Goal: Task Accomplishment & Management: Use online tool/utility

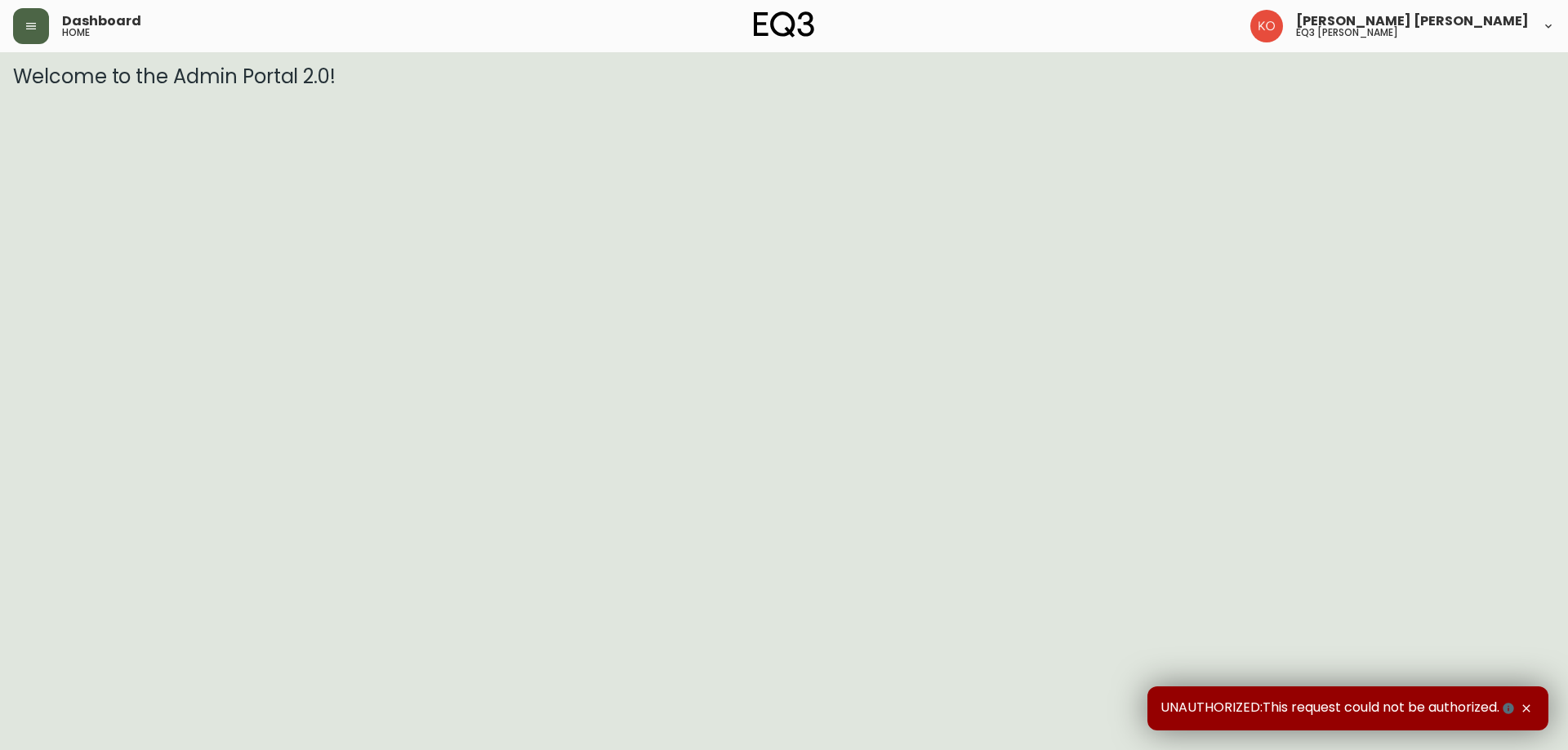
click at [29, 20] on icon "button" at bounding box center [31, 26] width 13 height 13
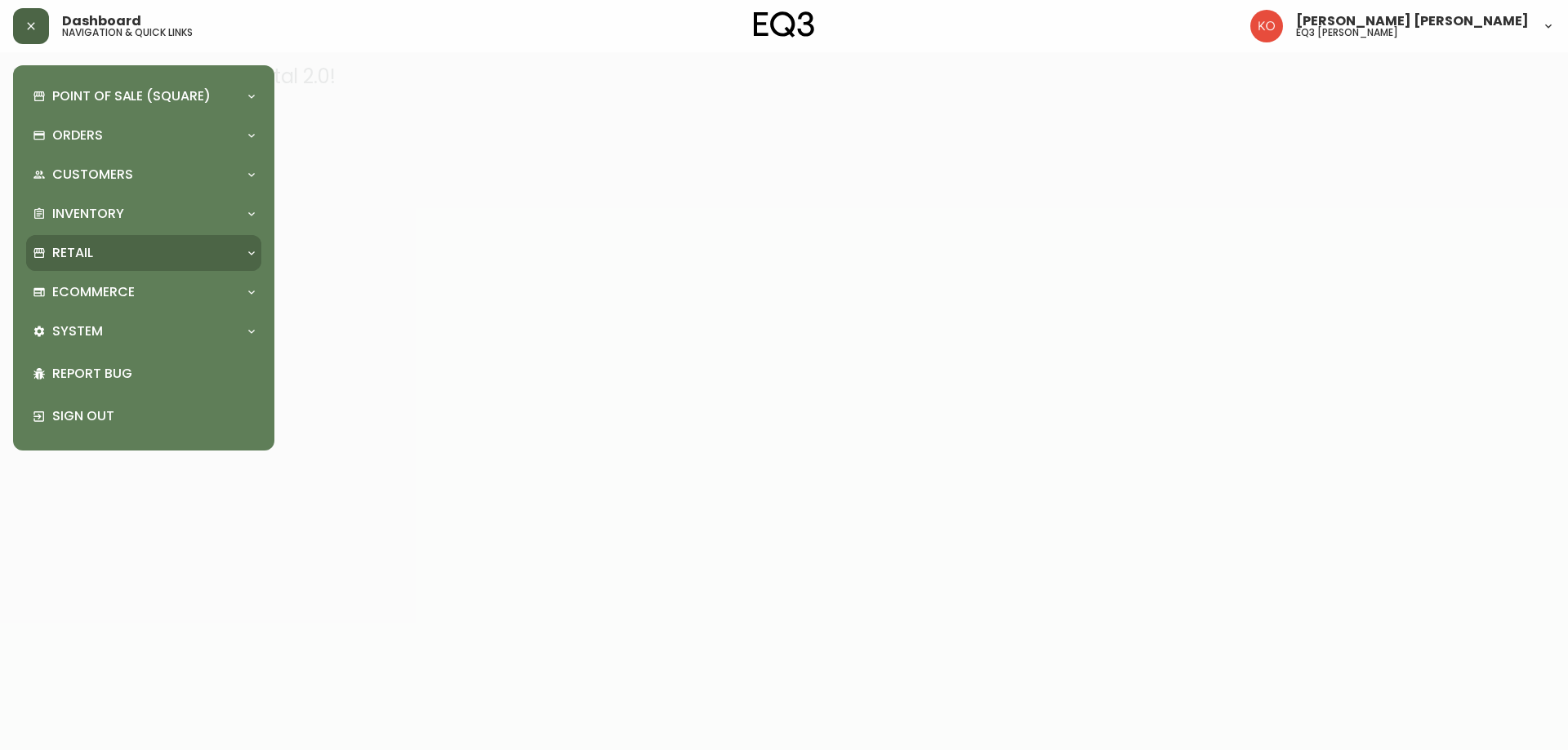
click at [103, 256] on div "Retail" at bounding box center [135, 253] width 206 height 18
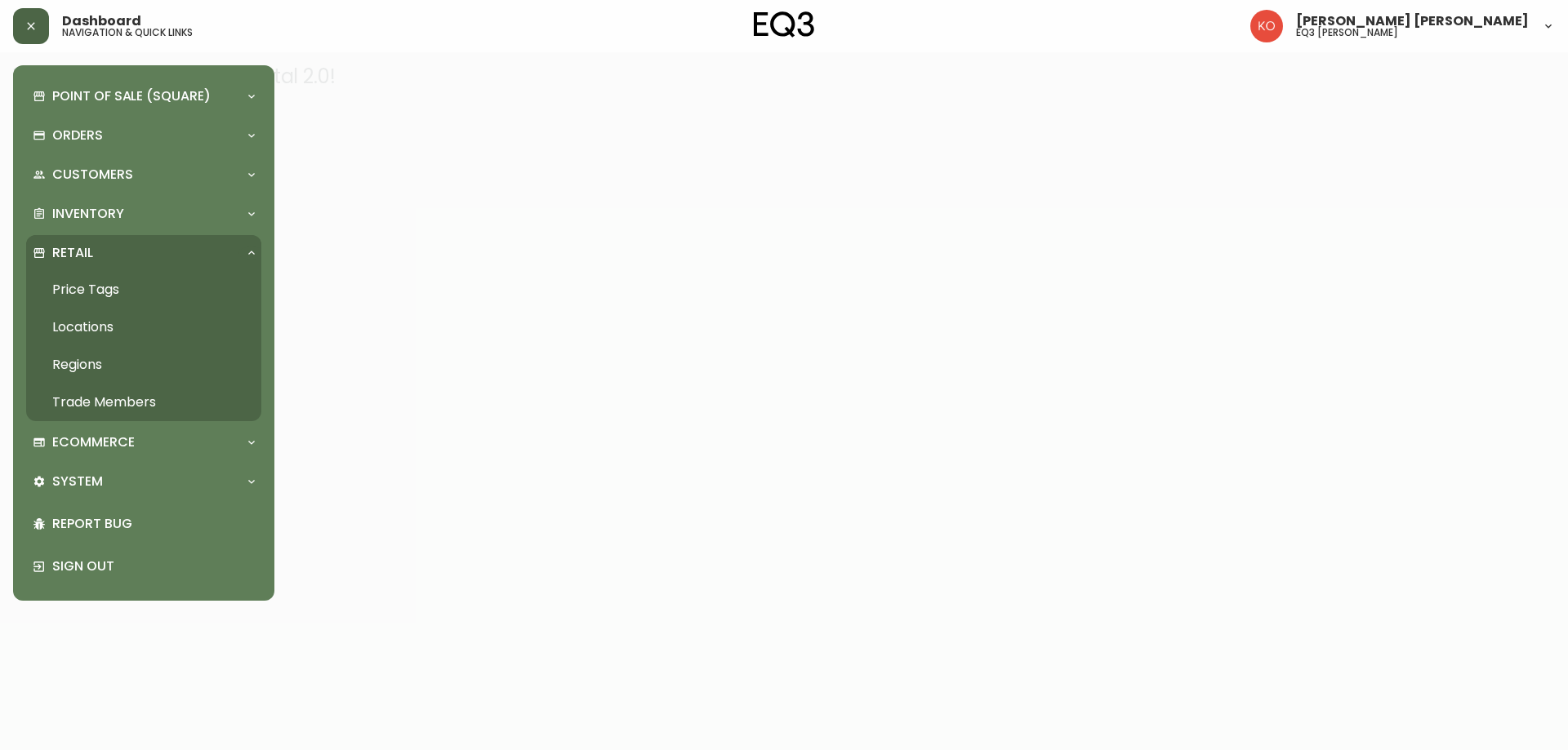
click at [116, 291] on link "Price Tags" at bounding box center [144, 290] width 235 height 37
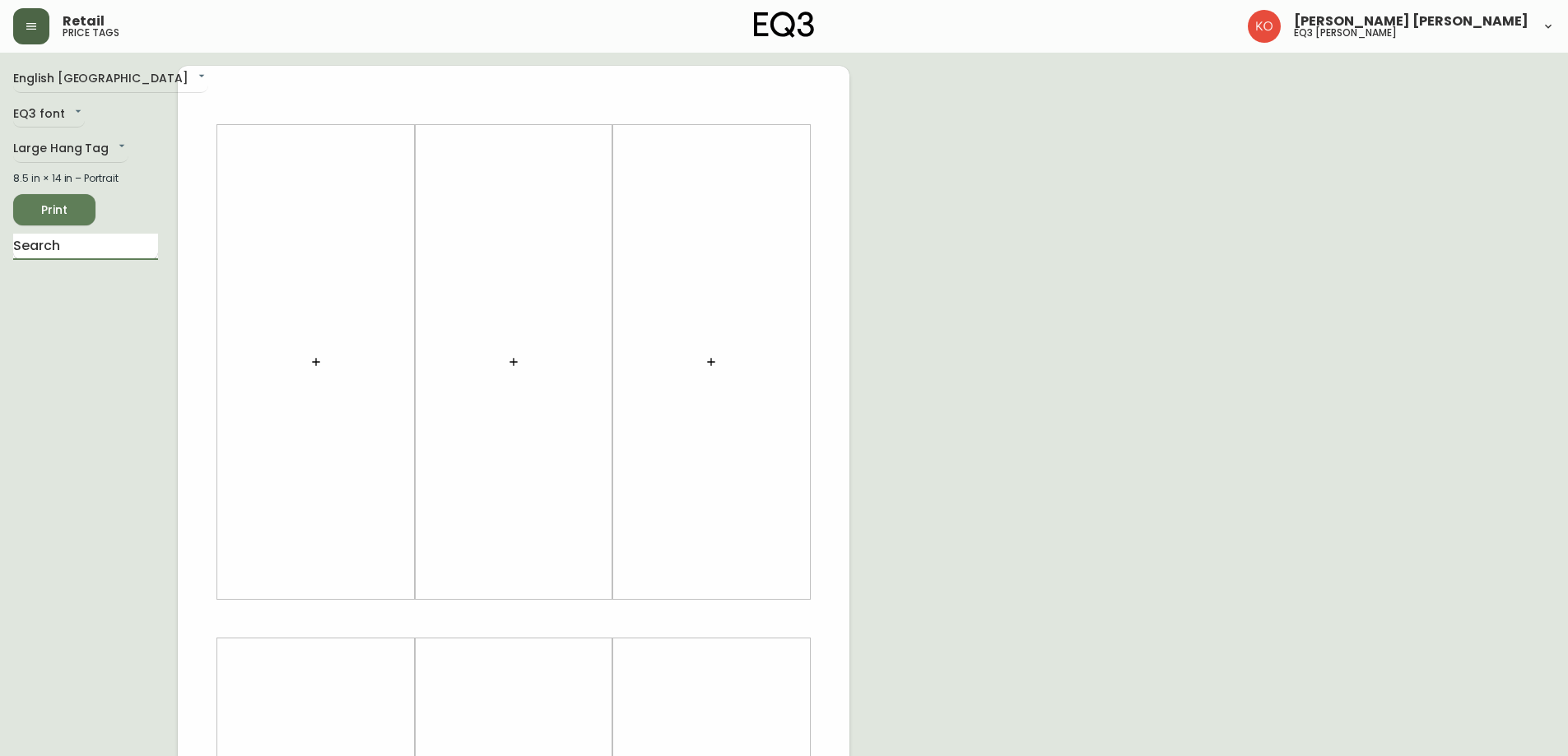
click at [86, 252] on input "text" at bounding box center [85, 246] width 145 height 27
type input "VERVE"
click at [117, 148] on body "Retail price tags [PERSON_NAME] [PERSON_NAME] eq3 laval - [PERSON_NAME] English…" at bounding box center [784, 586] width 1568 height 1172
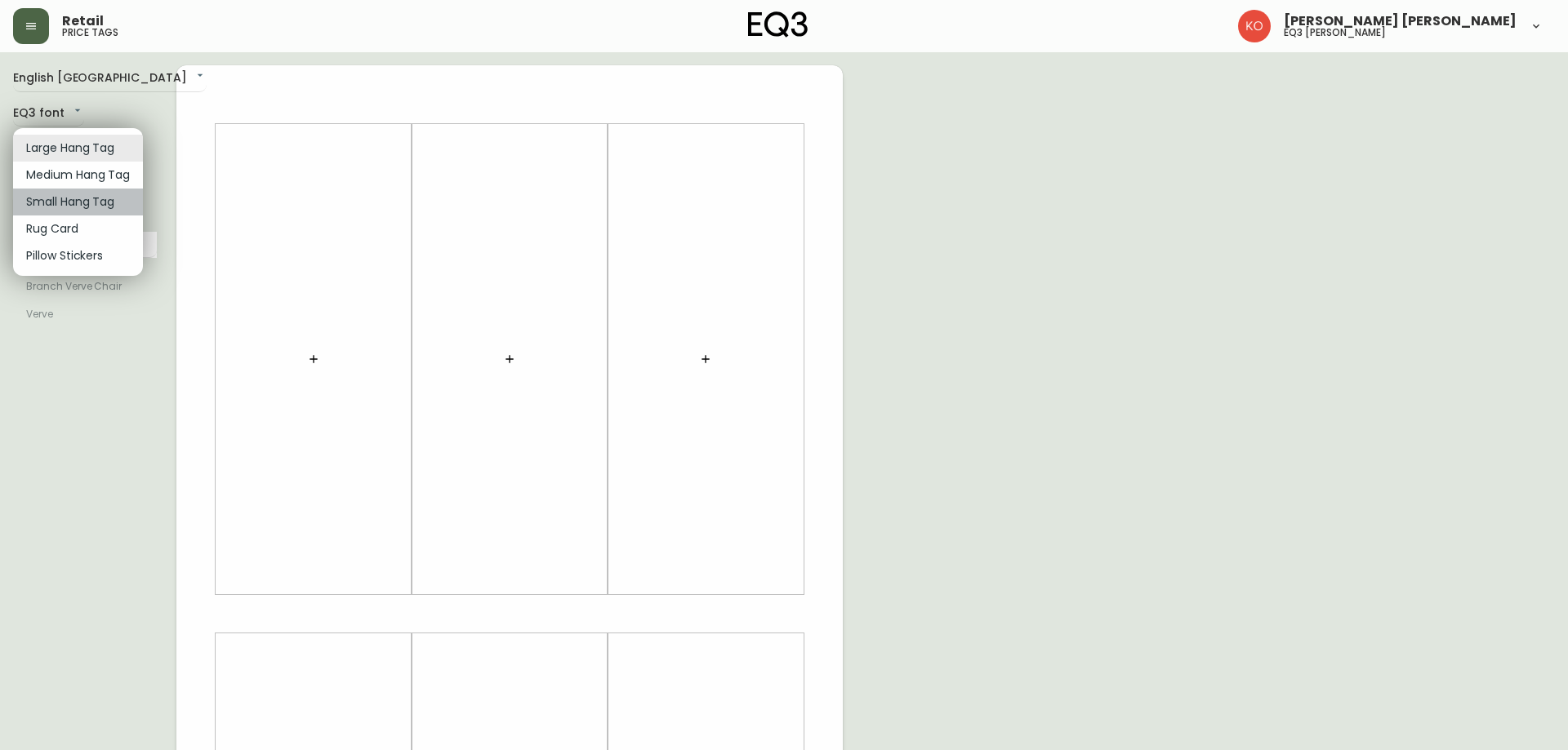
drag, startPoint x: 90, startPoint y: 195, endPoint x: 119, endPoint y: 196, distance: 29.0
click at [90, 194] on li "Small Hang Tag" at bounding box center [77, 202] width 130 height 27
type input "small"
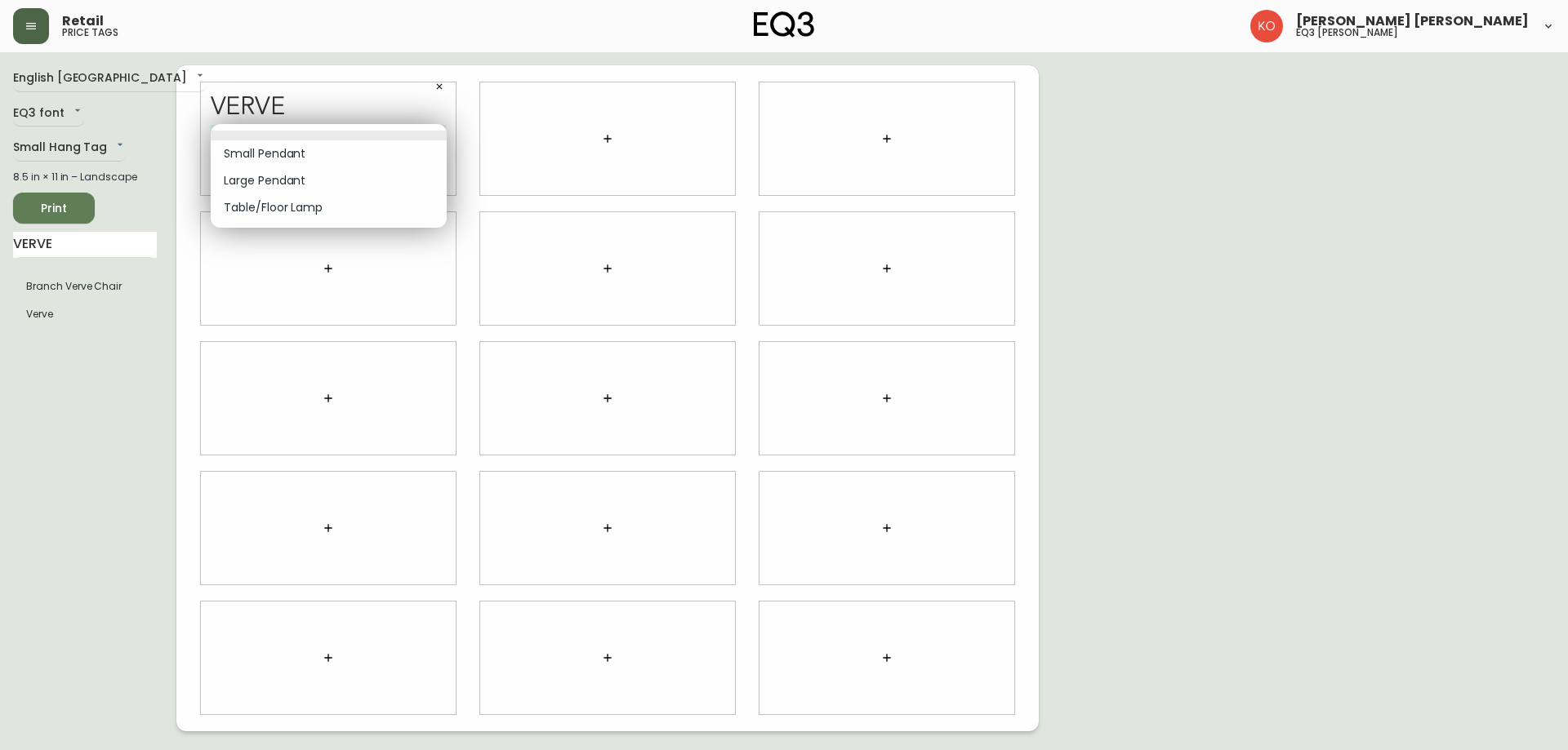
click at [433, 124] on body "Retail price tags [PERSON_NAME] [PERSON_NAME] eq3 laval - [PERSON_NAME] English…" at bounding box center [784, 366] width 1568 height 732
click at [443, 84] on div at bounding box center [784, 375] width 1568 height 750
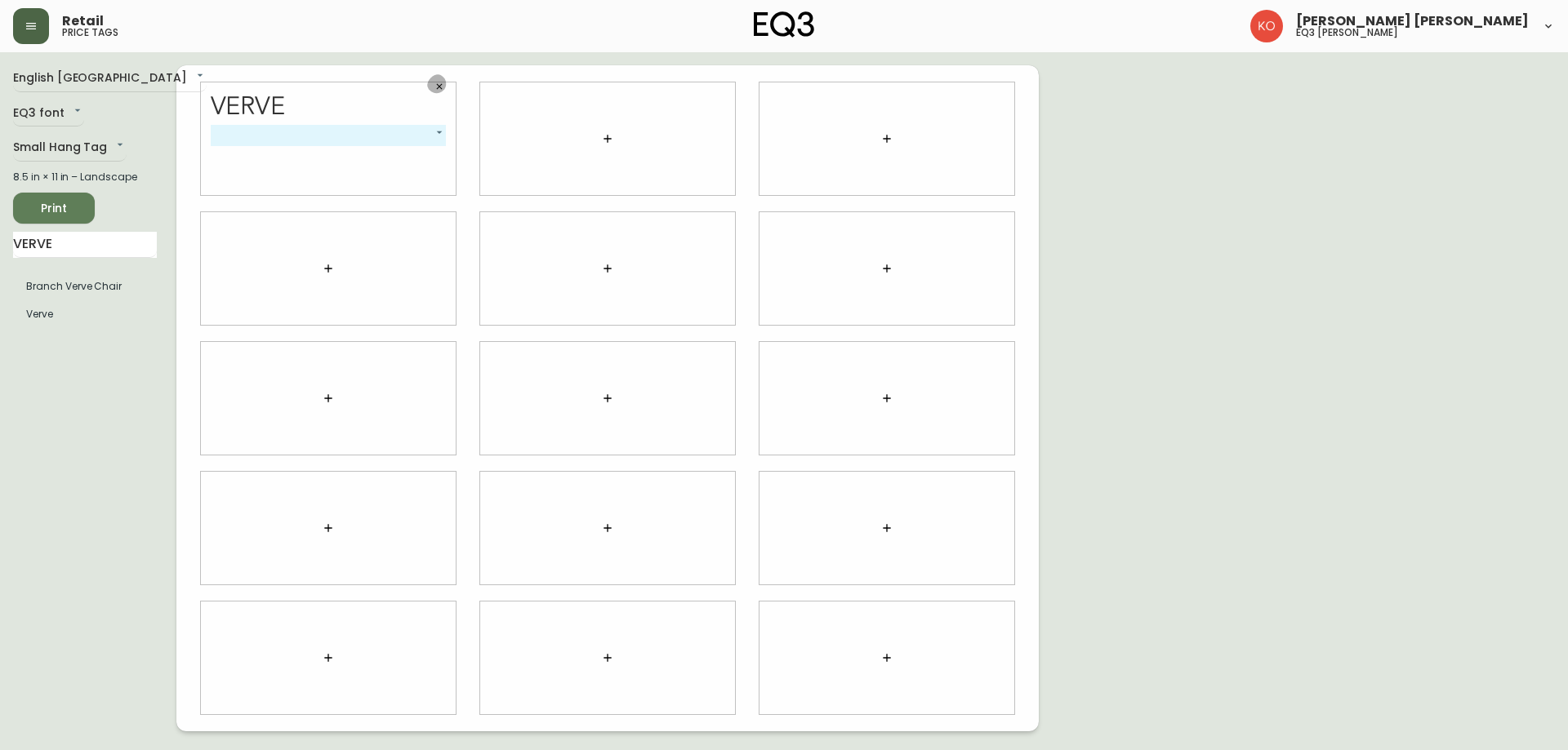
click at [441, 92] on button "button" at bounding box center [439, 86] width 25 height 25
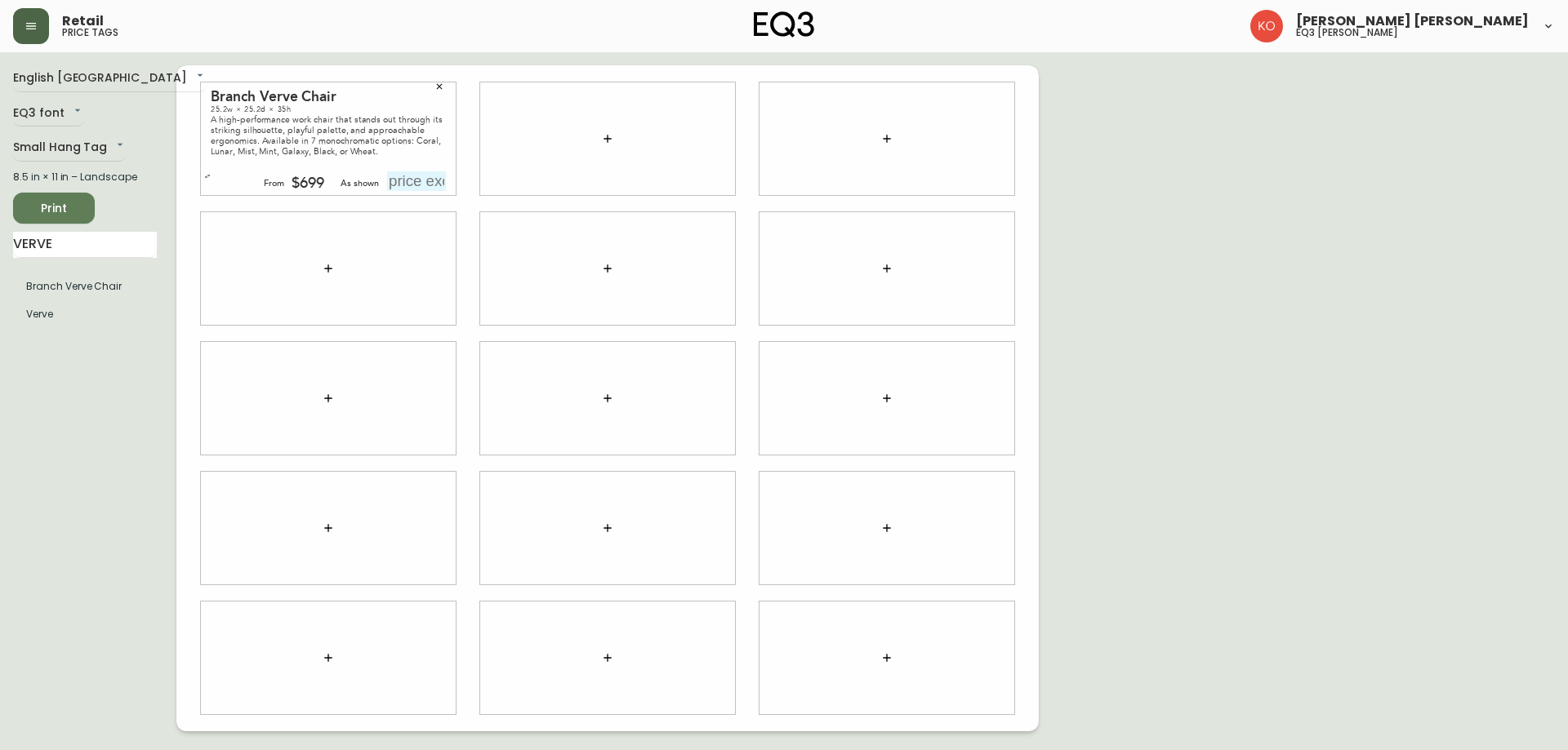
click at [417, 186] on input "text" at bounding box center [416, 182] width 59 height 20
type input "$749"
click at [525, 183] on div at bounding box center [608, 139] width 255 height 113
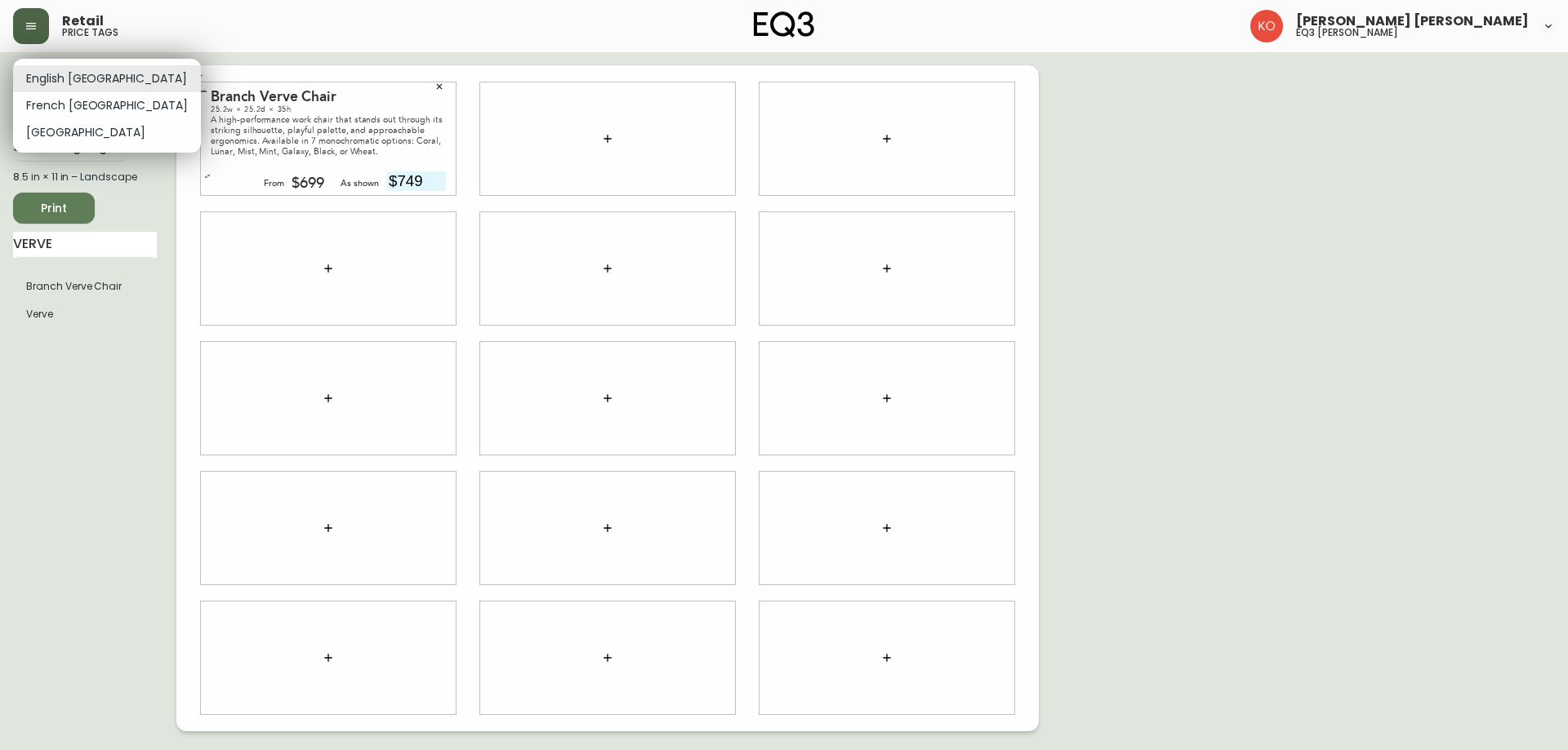
click at [85, 76] on body "Retail price tags [PERSON_NAME] [PERSON_NAME] eq3 laval - [PERSON_NAME] English…" at bounding box center [784, 366] width 1568 height 732
click at [94, 109] on li "French [GEOGRAPHIC_DATA]" at bounding box center [106, 106] width 188 height 27
type input "fr_CA"
type input "749$"
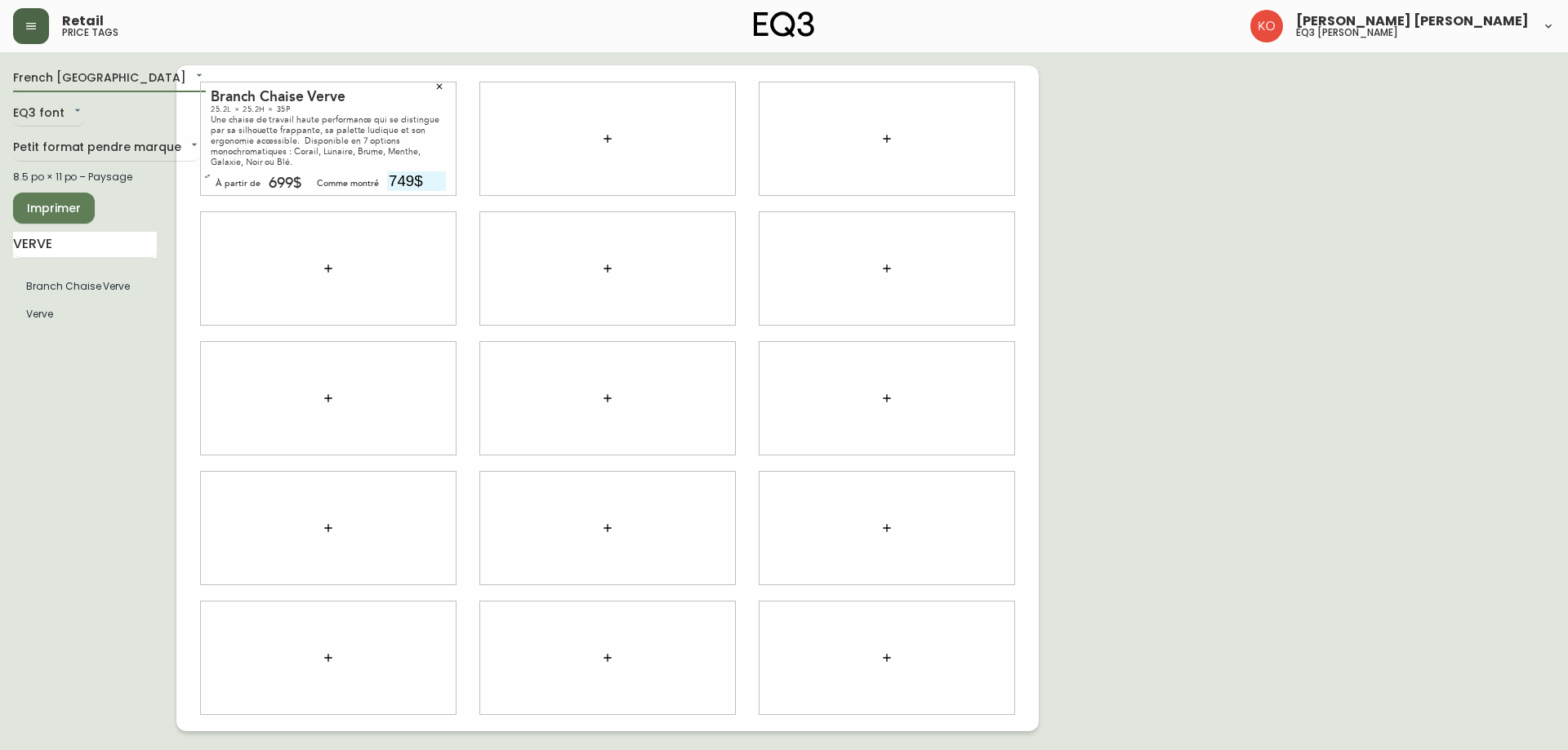
click at [1163, 230] on div "French Canada fr_CA EQ3 font EQ3 Petit format pendre marque small 8.5 po × 11 p…" at bounding box center [784, 399] width 1543 height 666
drag, startPoint x: 94, startPoint y: 255, endPoint x: 0, endPoint y: 245, distance: 94.5
click at [0, 245] on main "French Canada fr_CA EQ3 font EQ3 Petit format pendre marque small 8.5 po × 11 p…" at bounding box center [784, 392] width 1568 height 679
type input "daily"
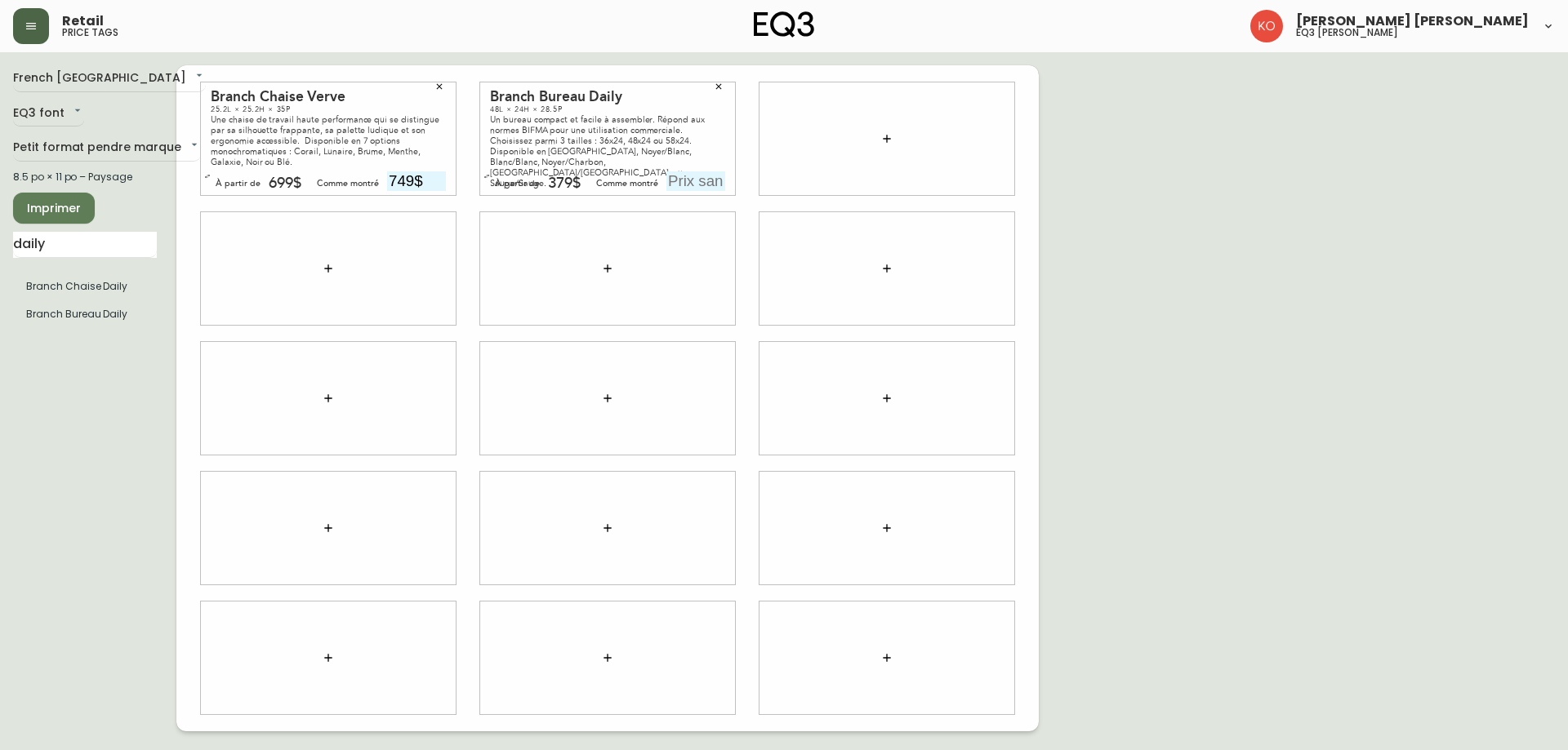
click at [709, 188] on input "text" at bounding box center [696, 182] width 59 height 20
type input "449$"
click at [1176, 285] on div "French Canada fr_CA EQ3 font EQ3 Petit format pendre marque small 8.5 po × 11 p…" at bounding box center [784, 399] width 1543 height 666
click at [109, 247] on input "daily" at bounding box center [84, 244] width 144 height 26
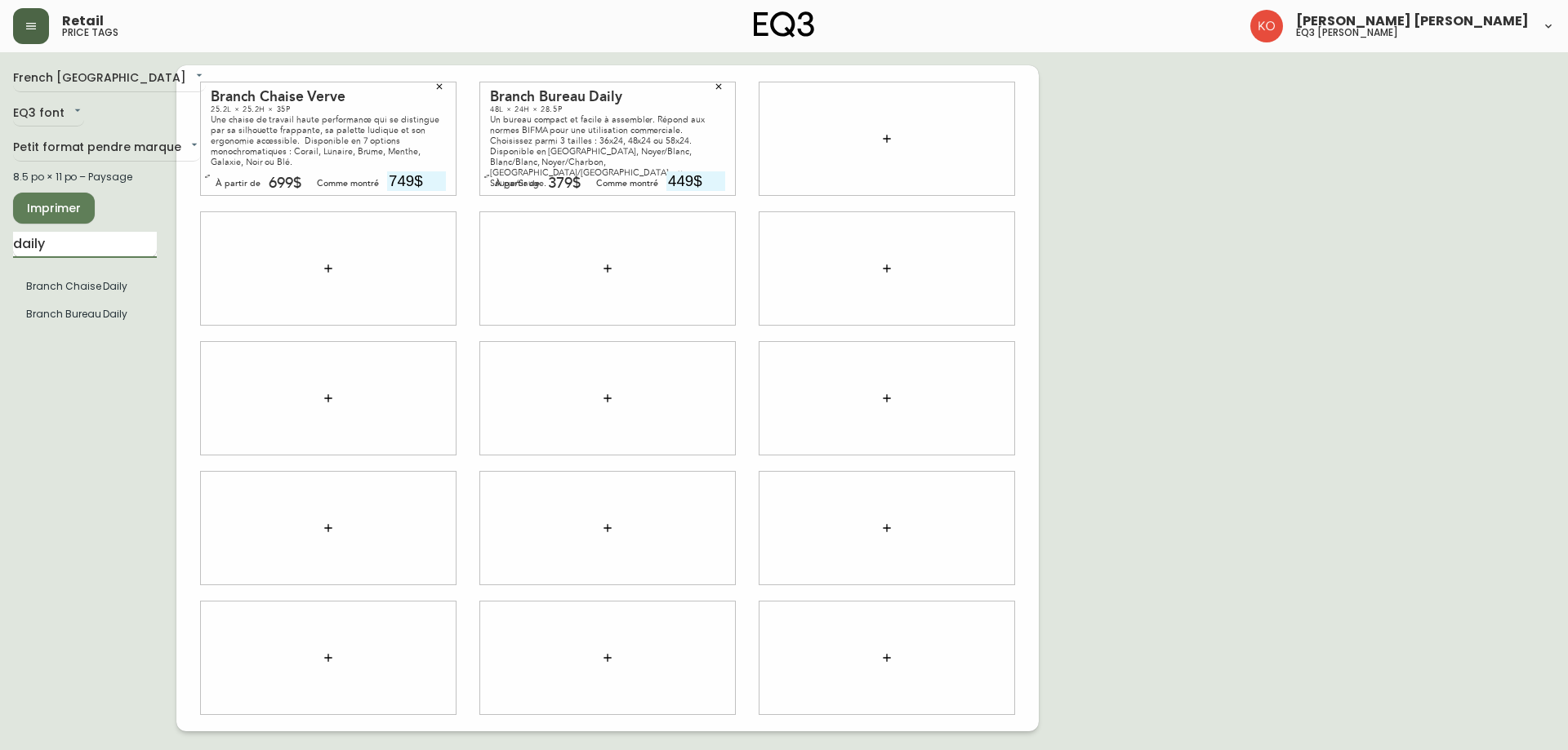
click at [109, 247] on input "daily" at bounding box center [84, 244] width 144 height 26
type input "f"
type input "c"
click at [64, 366] on div "French Canada fr_CA EQ3 font EQ3 Petit format pendre marque small 8.5 po × 11 p…" at bounding box center [94, 399] width 164 height 666
click at [132, 247] on input "text" at bounding box center [84, 244] width 144 height 26
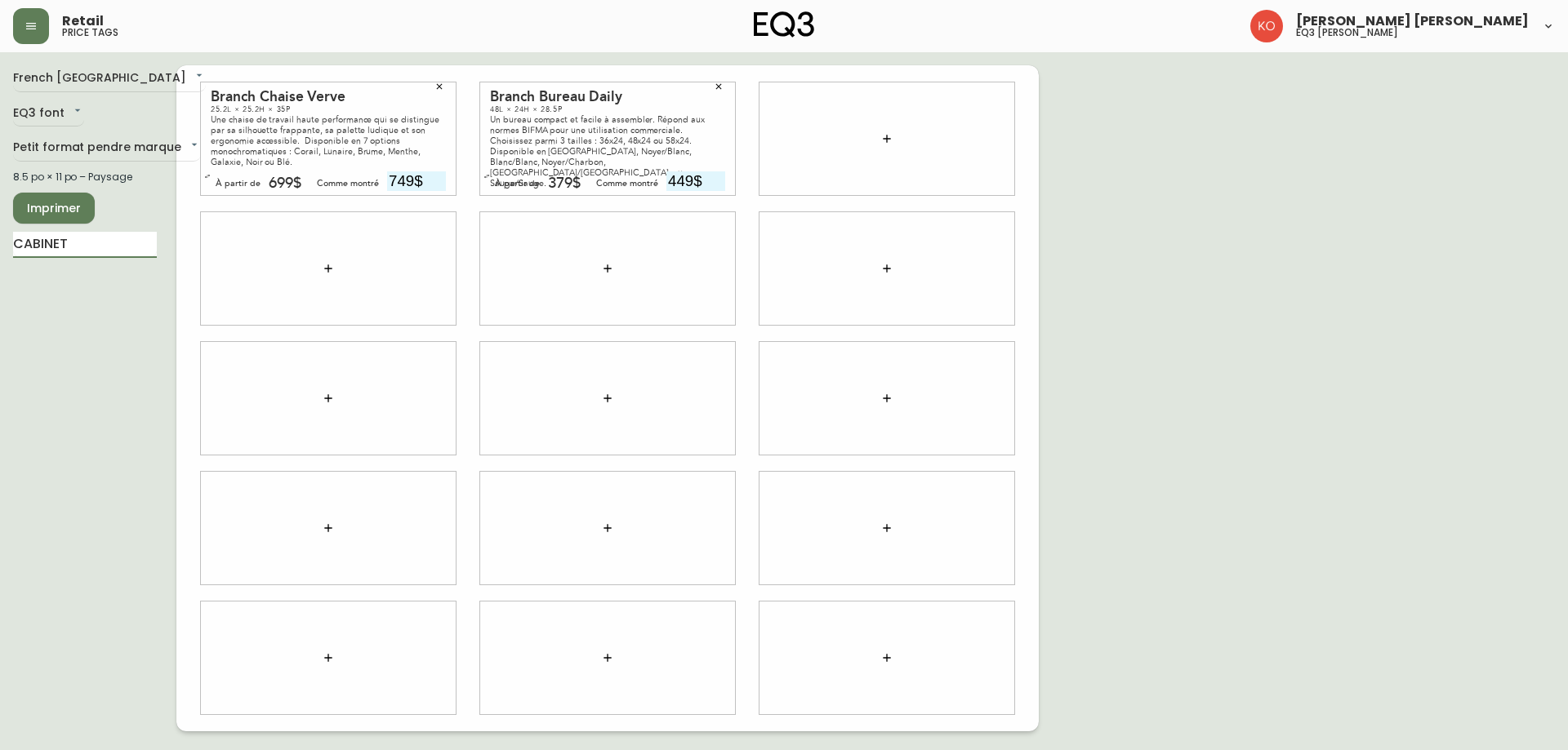
drag, startPoint x: 130, startPoint y: 252, endPoint x: 0, endPoint y: 251, distance: 130.0
click at [0, 251] on main "French Canada fr_CA EQ3 font EQ3 Petit format pendre marque small 8.5 po × 11 p…" at bounding box center [784, 392] width 1568 height 679
type input "S"
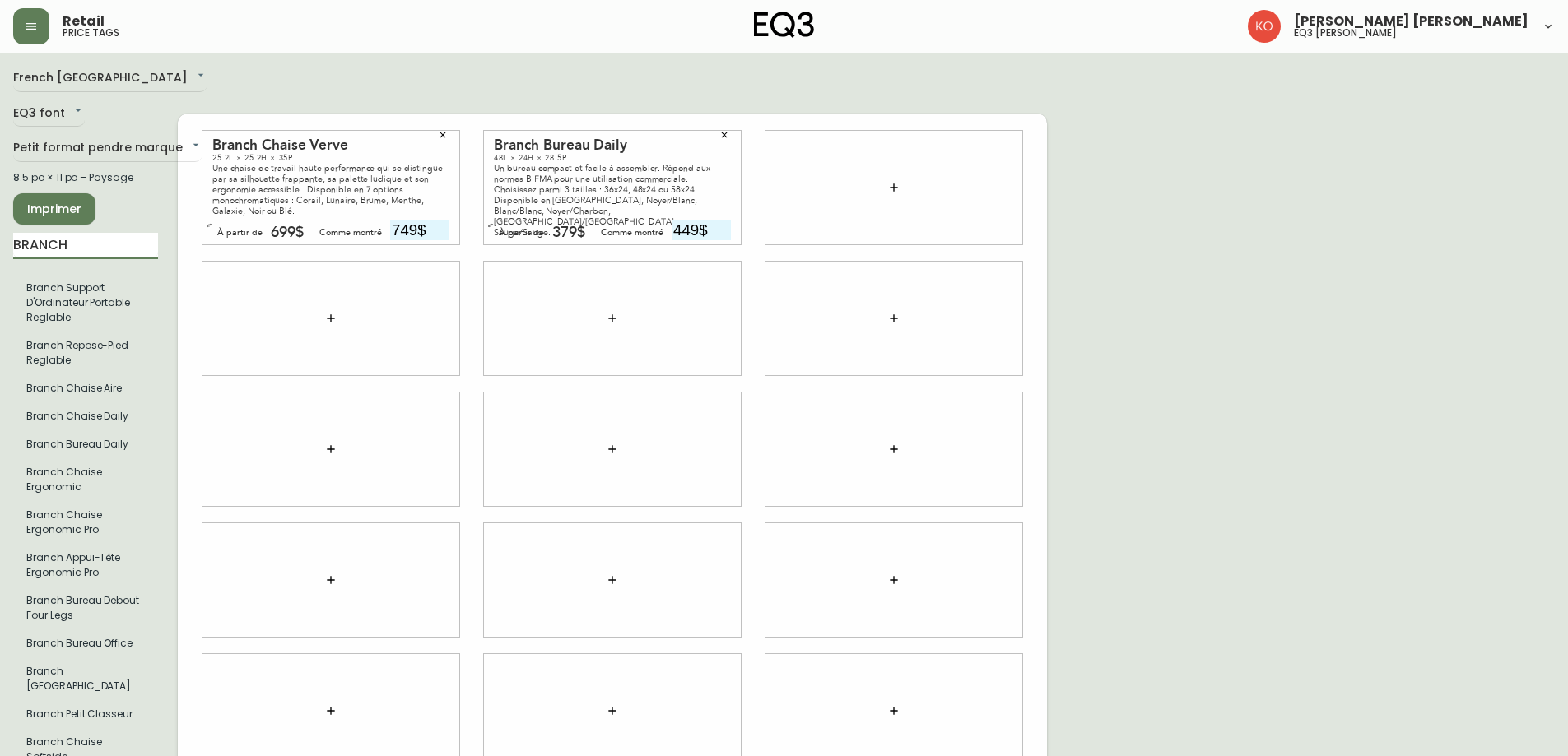
scroll to position [49, 0]
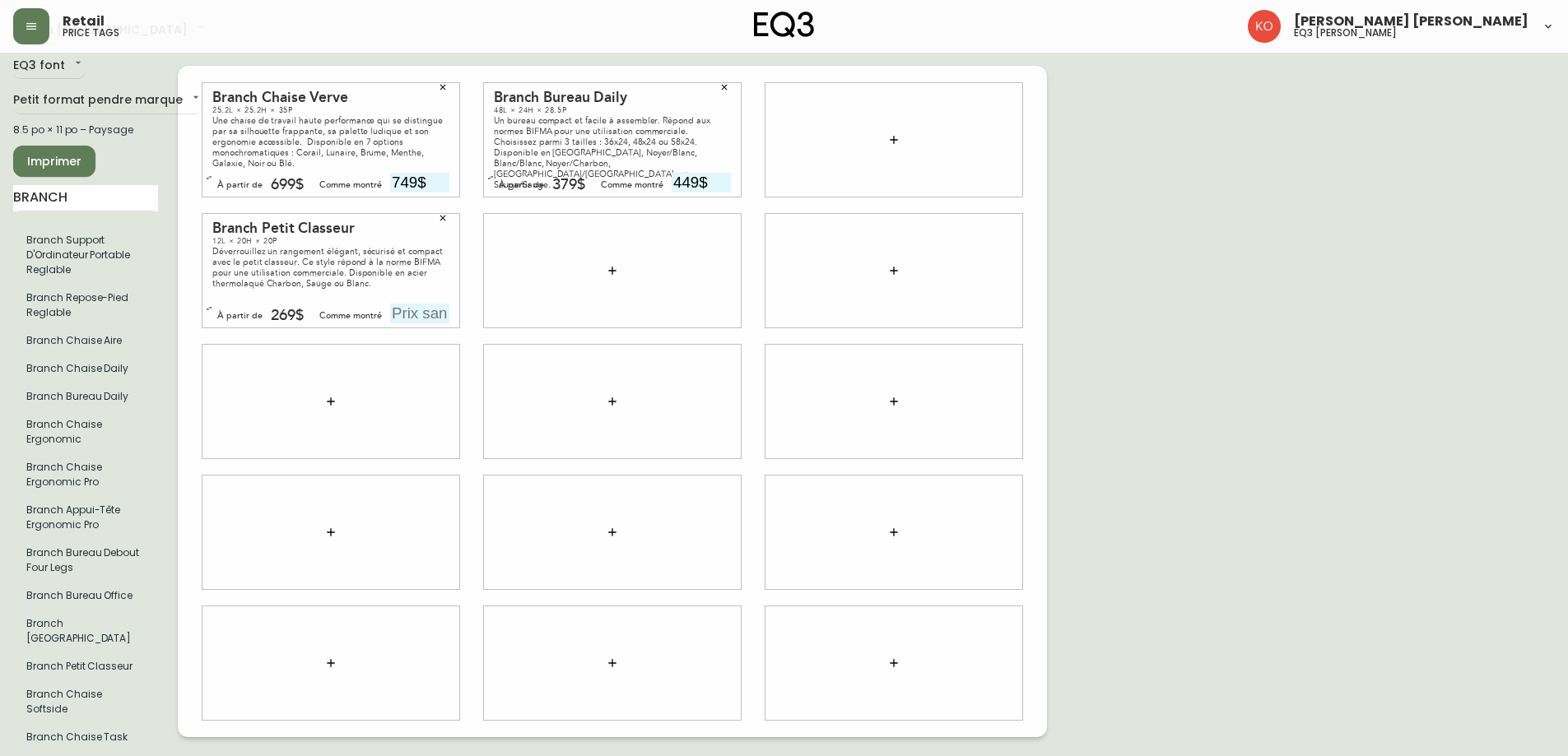
click at [209, 306] on icon "button" at bounding box center [209, 308] width 6 height 6
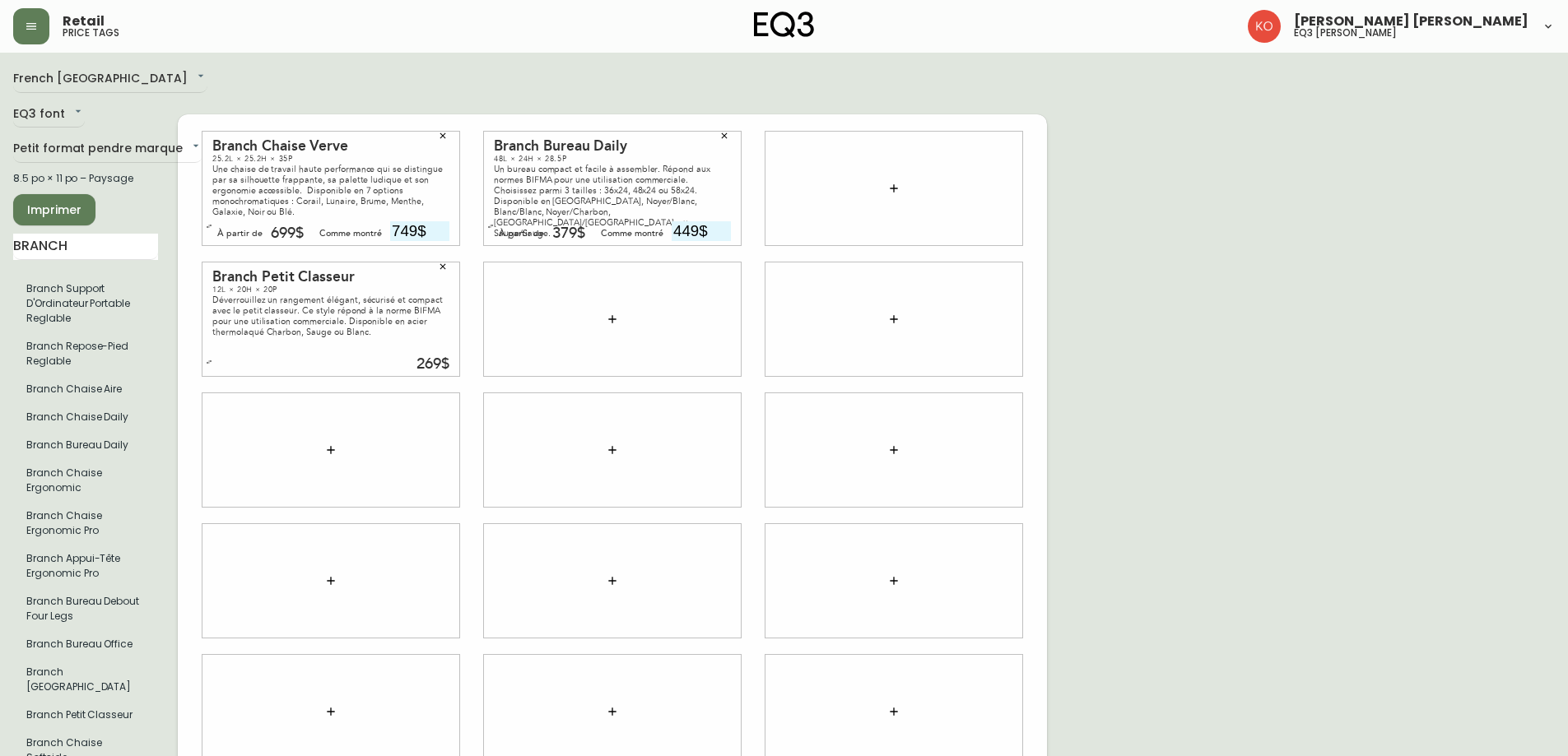
click at [242, 524] on div at bounding box center [330, 581] width 257 height 113
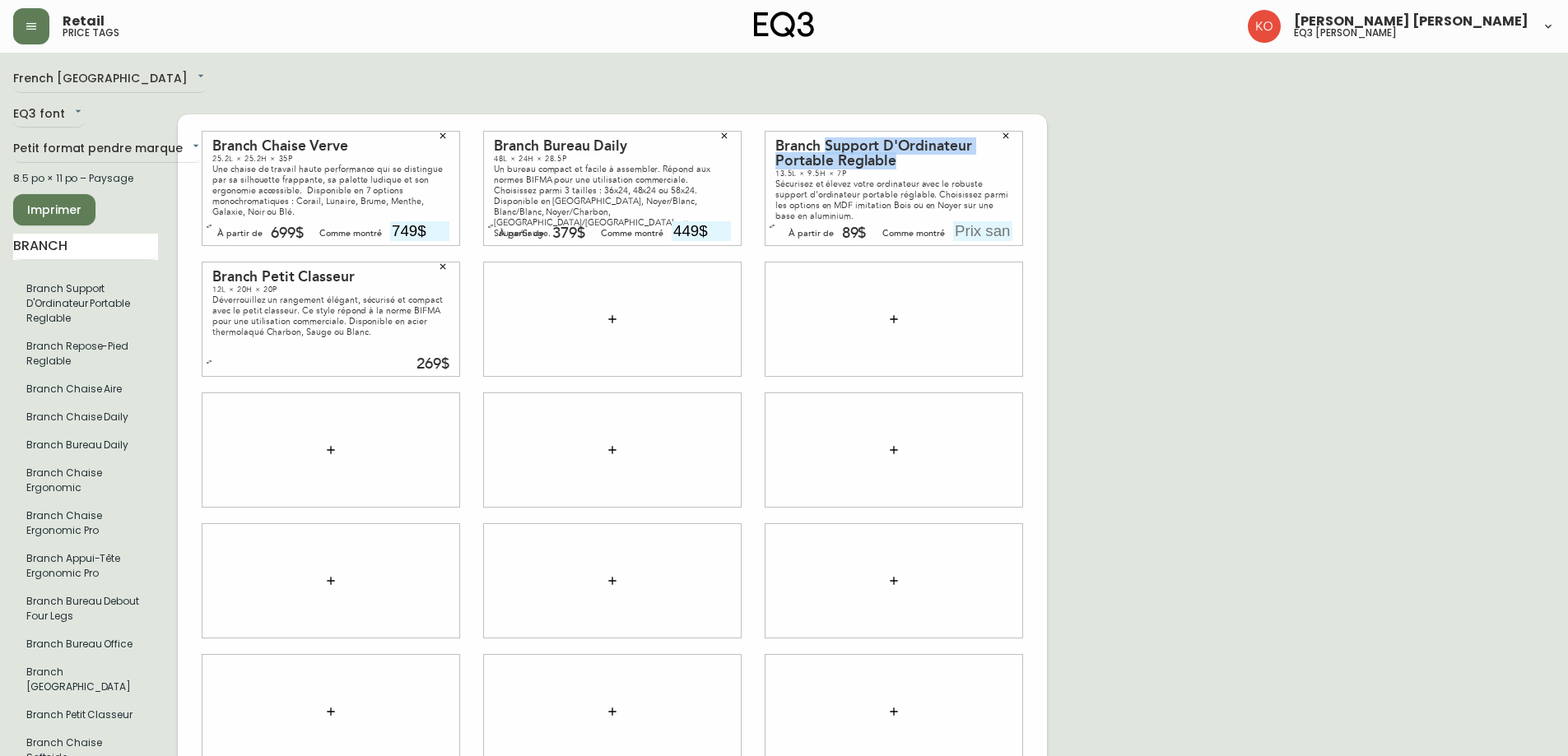
drag, startPoint x: 895, startPoint y: 146, endPoint x: 827, endPoint y: 135, distance: 68.9
click at [827, 139] on div "Branch Support D'Ordinateur Portable Reglable" at bounding box center [893, 154] width 237 height 29
copy div "Support D'Ordinateur Portable Reglable"
click at [1288, 125] on div "French [GEOGRAPHIC_DATA] fr_CA EQ3 font EQ3 Petit format pendre marque small 8.…" at bounding box center [784, 450] width 1541 height 769
click at [874, 178] on div "Sécurisez et élevez votre ordinateur avec le robuste support d'ordinateur porta…" at bounding box center [893, 200] width 237 height 43
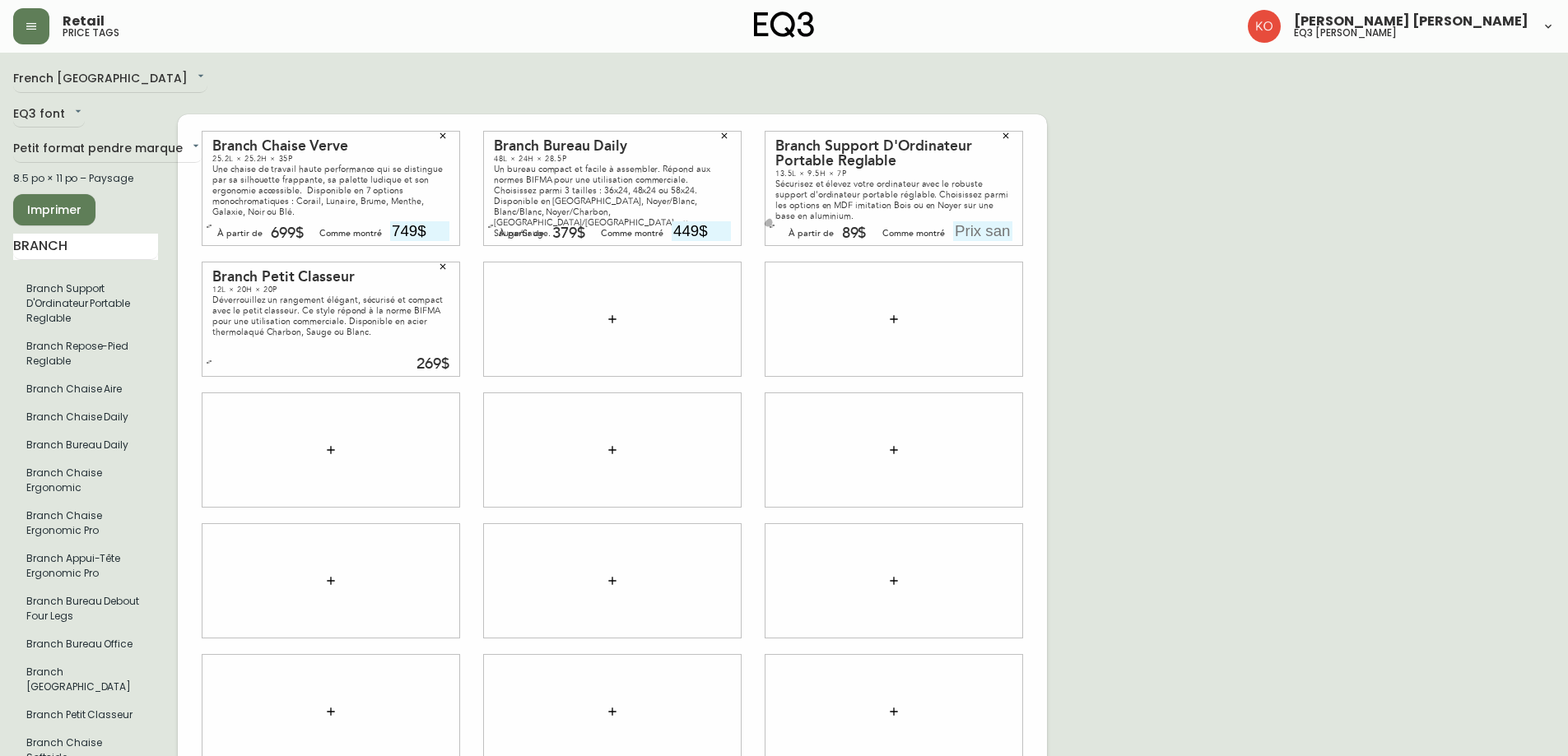
click at [773, 223] on icon "button" at bounding box center [772, 226] width 6 height 6
click at [775, 223] on button "button" at bounding box center [772, 232] width 16 height 16
click at [773, 223] on icon "button" at bounding box center [772, 226] width 6 height 6
click at [1069, 232] on div "French [GEOGRAPHIC_DATA] fr_CA EQ3 font EQ3 Petit format pendre marque small 8.…" at bounding box center [784, 450] width 1541 height 769
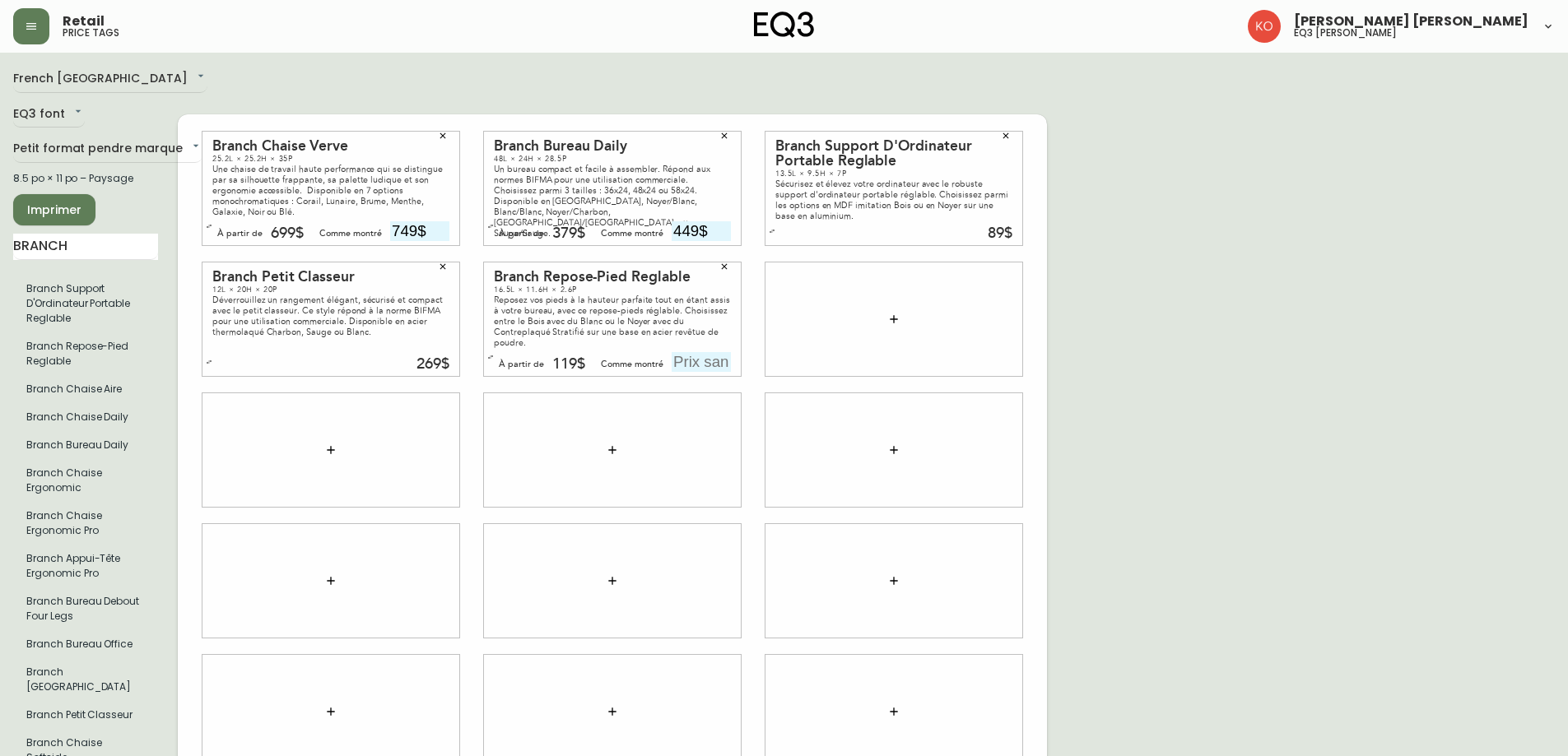
click at [495, 349] on button "button" at bounding box center [491, 357] width 16 height 16
click at [495, 354] on button "button" at bounding box center [491, 362] width 16 height 16
click at [774, 223] on button "button" at bounding box center [772, 232] width 16 height 16
click at [1112, 309] on div "French [GEOGRAPHIC_DATA] fr_CA EQ3 font EQ3 Petit format pendre marque small 8.…" at bounding box center [784, 450] width 1541 height 769
drag, startPoint x: 544, startPoint y: 265, endPoint x: 695, endPoint y: 261, distance: 151.1
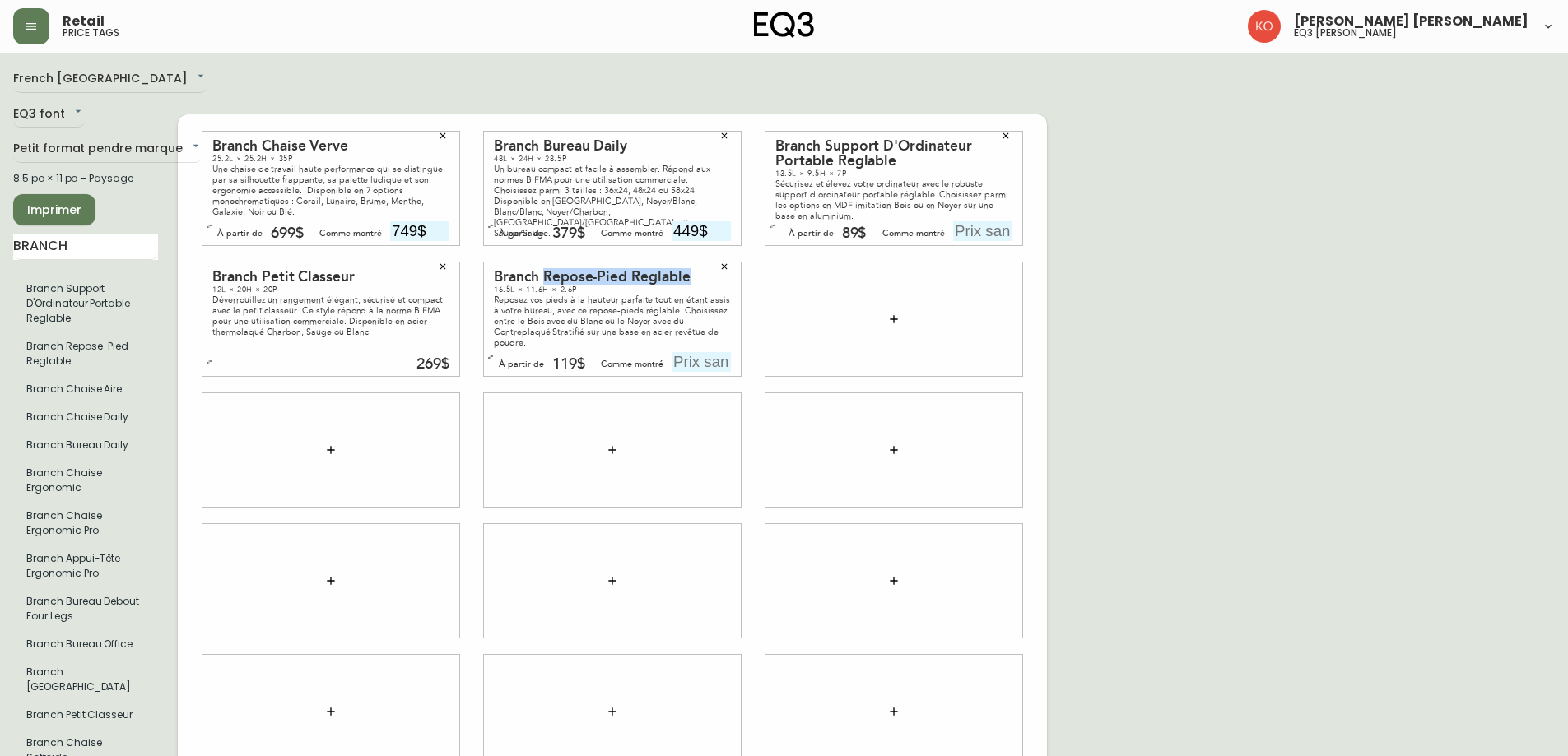
click at [695, 270] on div "Branch Repose-Pied Reglable" at bounding box center [611, 277] width 237 height 15
copy div "Repose-Pied Reglable"
click at [486, 349] on button "button" at bounding box center [491, 357] width 16 height 16
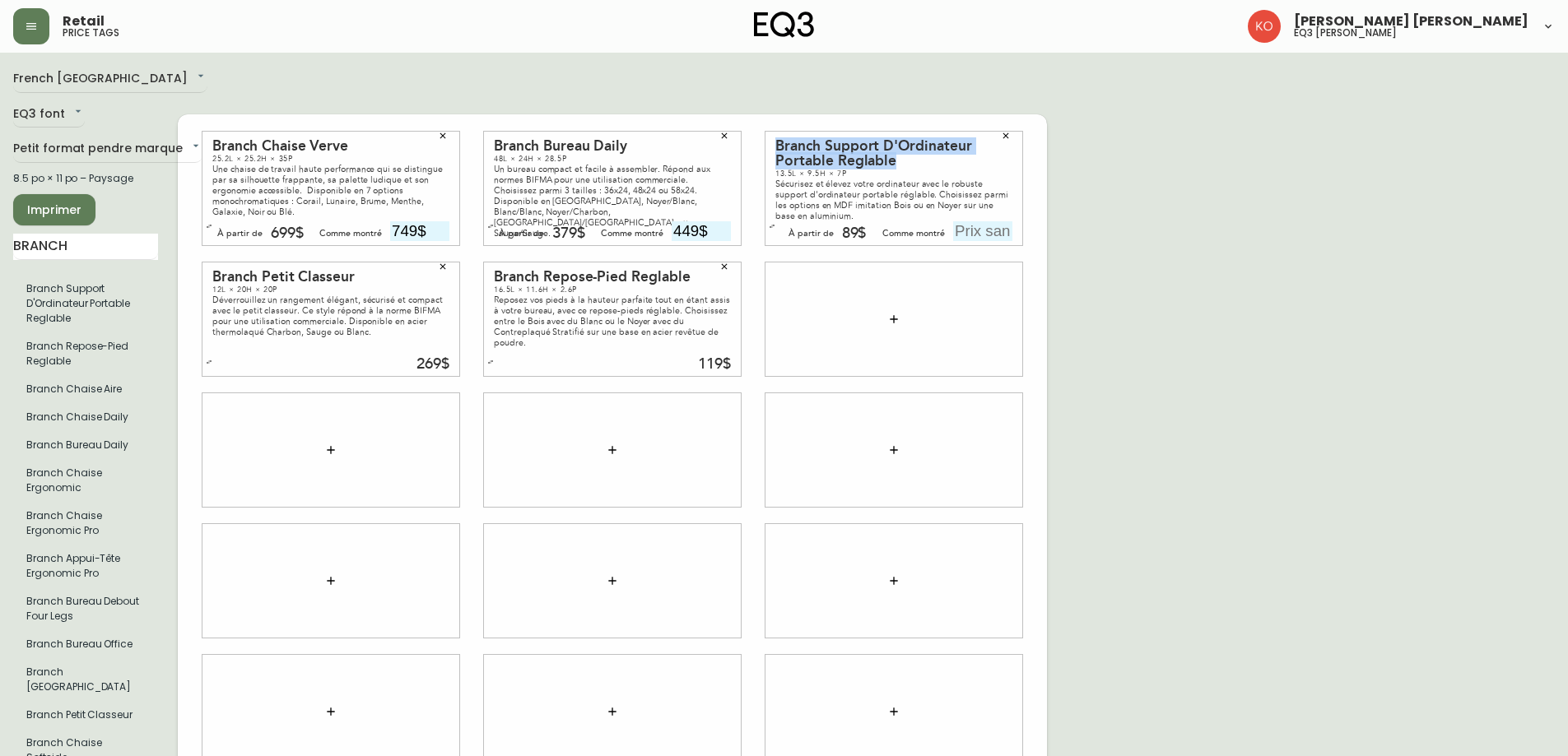
drag, startPoint x: 918, startPoint y: 145, endPoint x: 761, endPoint y: 135, distance: 157.3
click at [761, 135] on div "Branch Support D'Ordinateur Portable Reglable 13.5L × 9.5H × 7P Sécurisez et él…" at bounding box center [894, 188] width 282 height 131
copy div "Branch Support D'Ordinateur Portable Reglable"
click at [765, 218] on button "button" at bounding box center [772, 226] width 16 height 16
click at [1224, 340] on div "French [GEOGRAPHIC_DATA] fr_CA EQ3 font EQ3 Petit format pendre marque small 8.…" at bounding box center [784, 450] width 1541 height 769
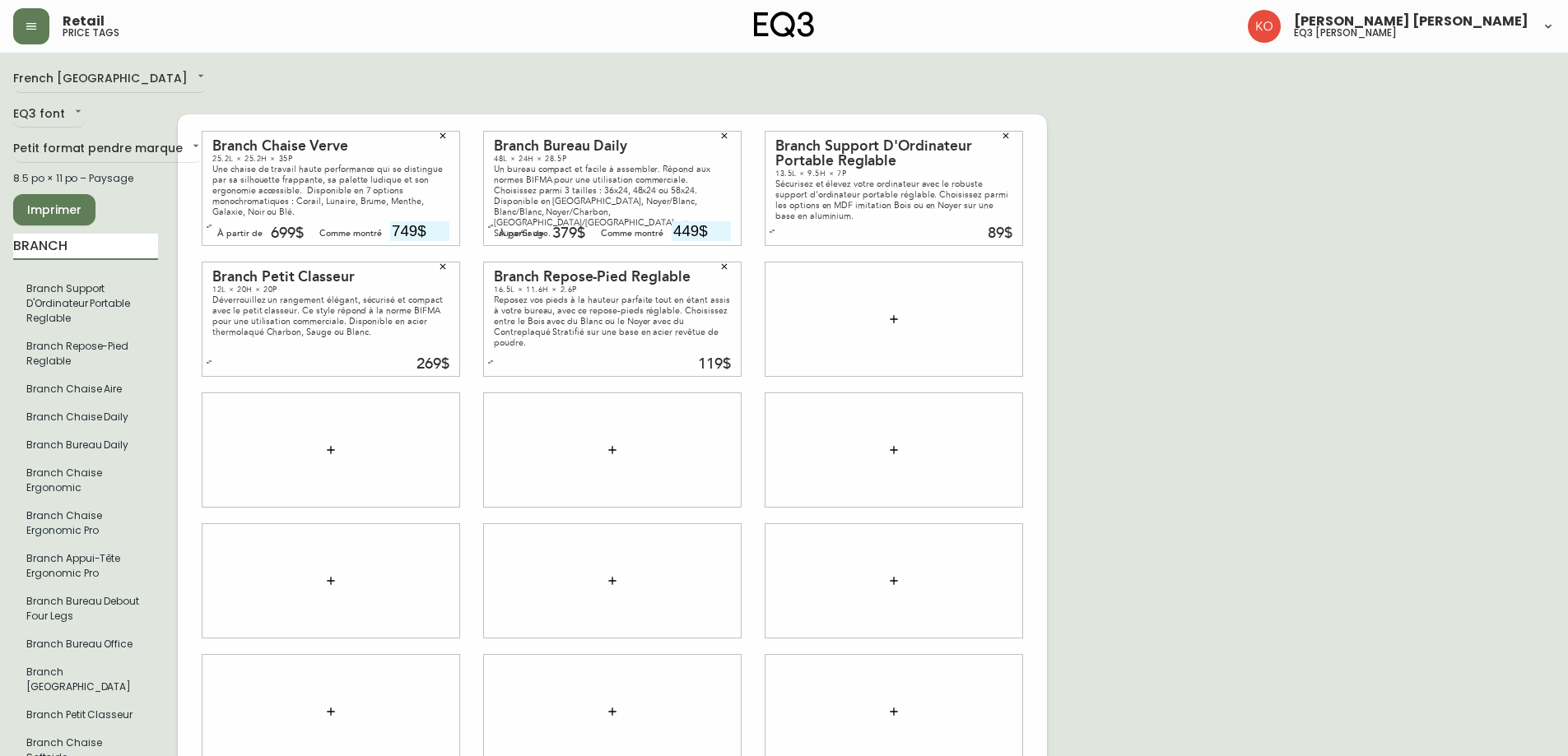
drag, startPoint x: 139, startPoint y: 245, endPoint x: 0, endPoint y: 257, distance: 139.5
click at [0, 257] on main "French [GEOGRAPHIC_DATA] fr_CA EQ3 font EQ3 Petit format pendre marque small 8.…" at bounding box center [784, 444] width 1568 height 782
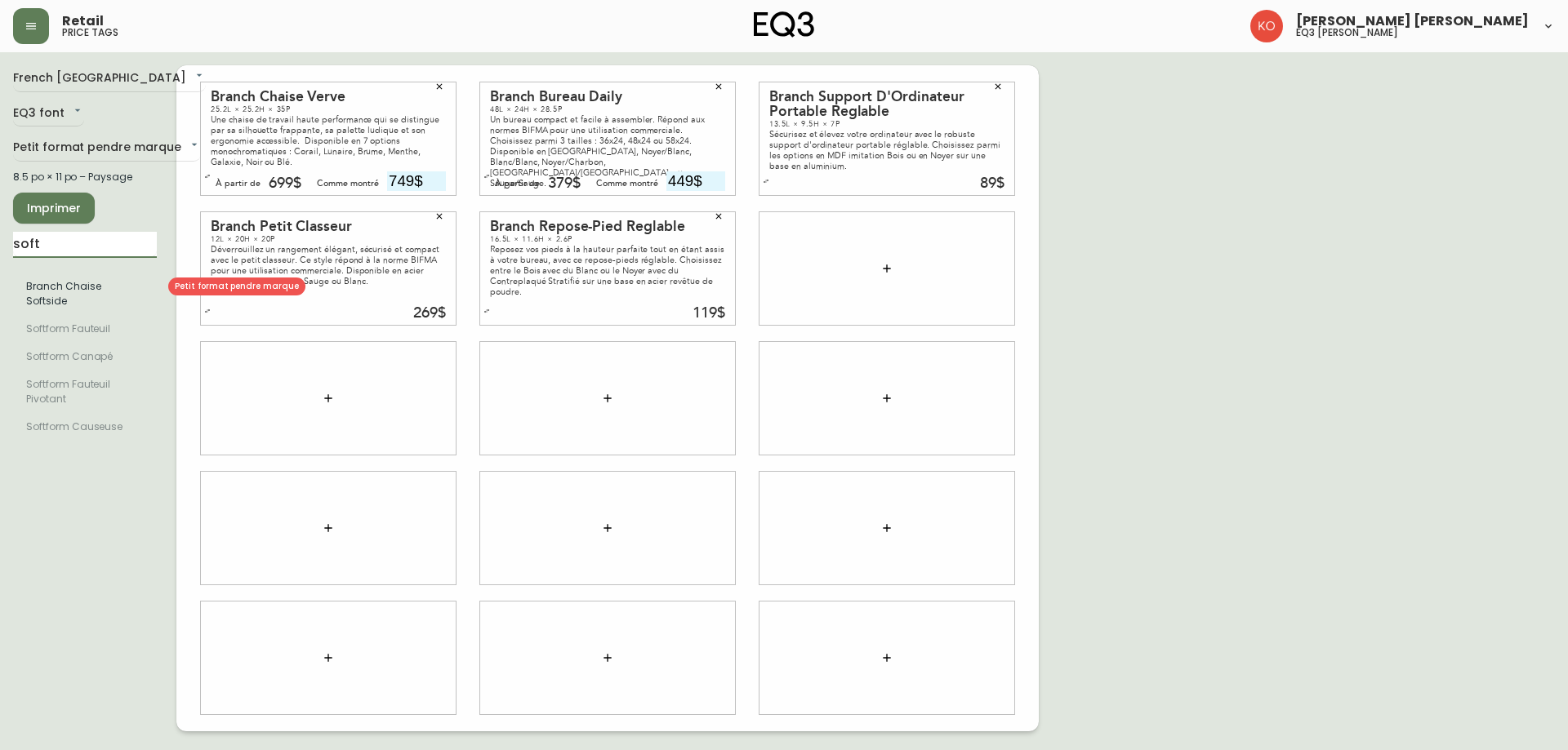
type input "soft"
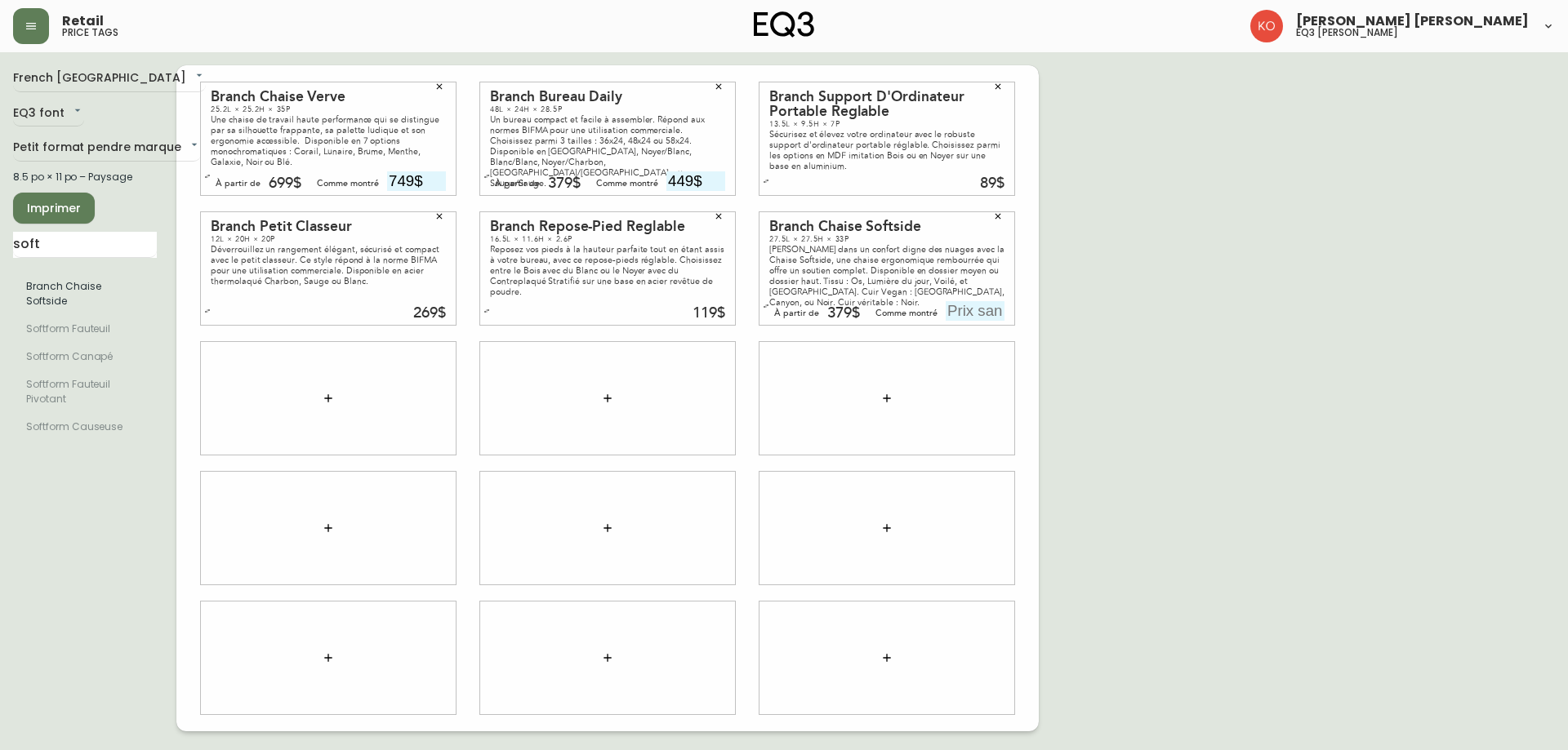
click at [951, 311] on input "text" at bounding box center [975, 311] width 59 height 20
type input "429$"
click at [1189, 376] on div "French Canada fr_CA EQ3 font EQ3 Petit format pendre marque small 8.5 po × 11 p…" at bounding box center [784, 399] width 1543 height 666
drag, startPoint x: 79, startPoint y: 252, endPoint x: 0, endPoint y: 291, distance: 88.1
click at [0, 291] on main "French Canada fr_CA EQ3 font EQ3 Petit format pendre marque small 8.5 po × 11 p…" at bounding box center [784, 392] width 1568 height 679
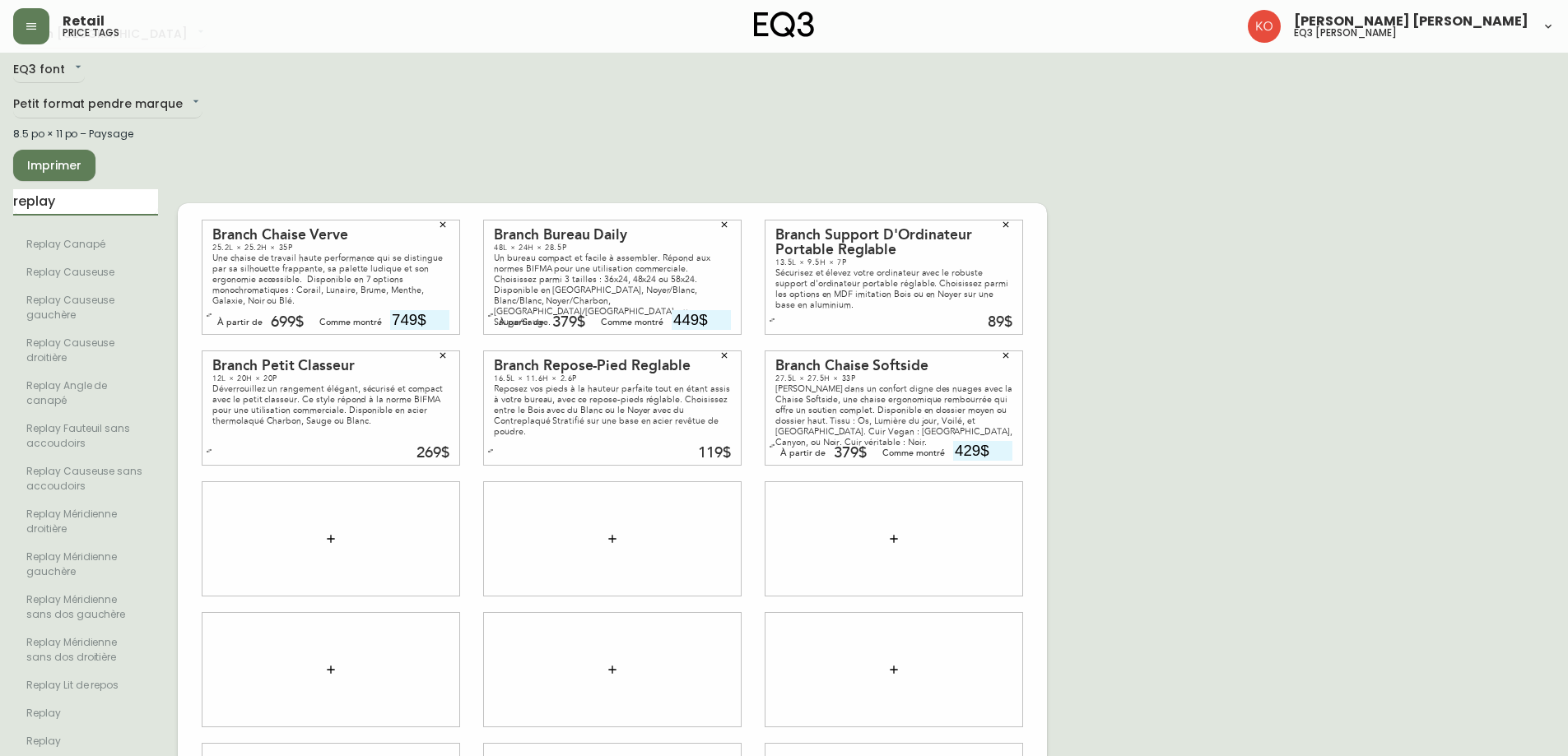
scroll to position [16, 0]
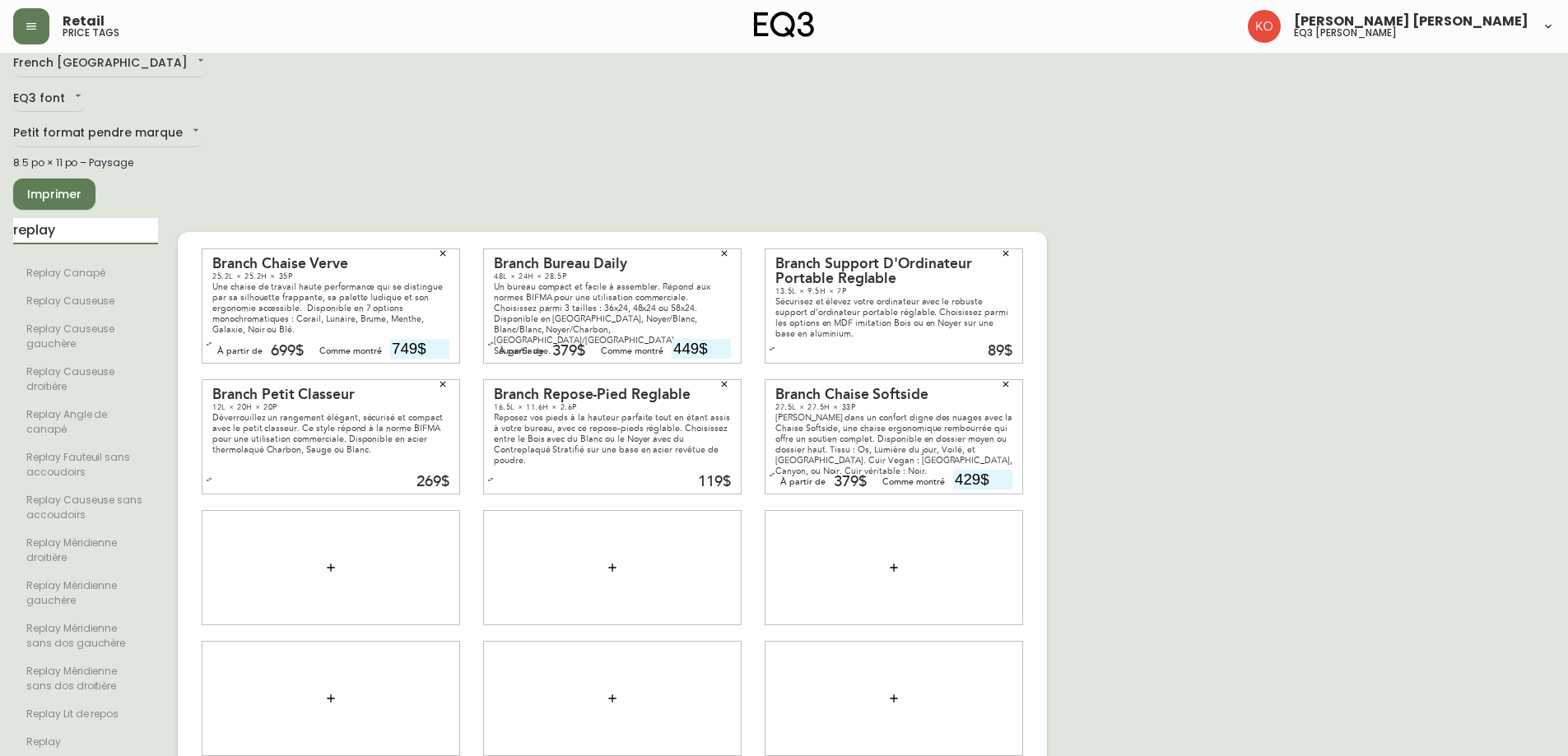
drag, startPoint x: 92, startPoint y: 236, endPoint x: 0, endPoint y: 243, distance: 92.3
click at [0, 243] on main "French Canada fr_CA EQ3 font EQ3 Petit format pendre marque small 8.5 po × 11 p…" at bounding box center [784, 560] width 1568 height 1048
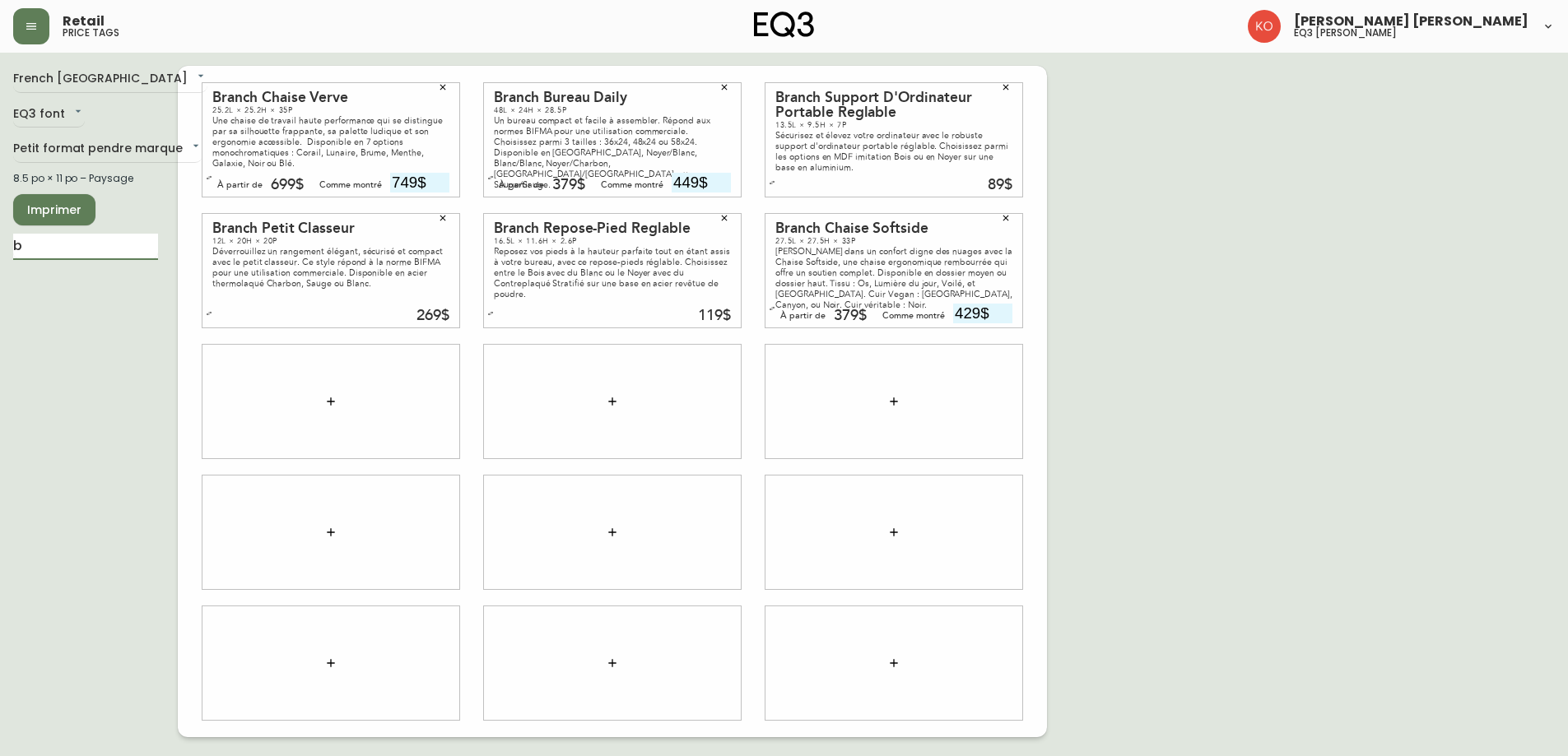
scroll to position [0, 0]
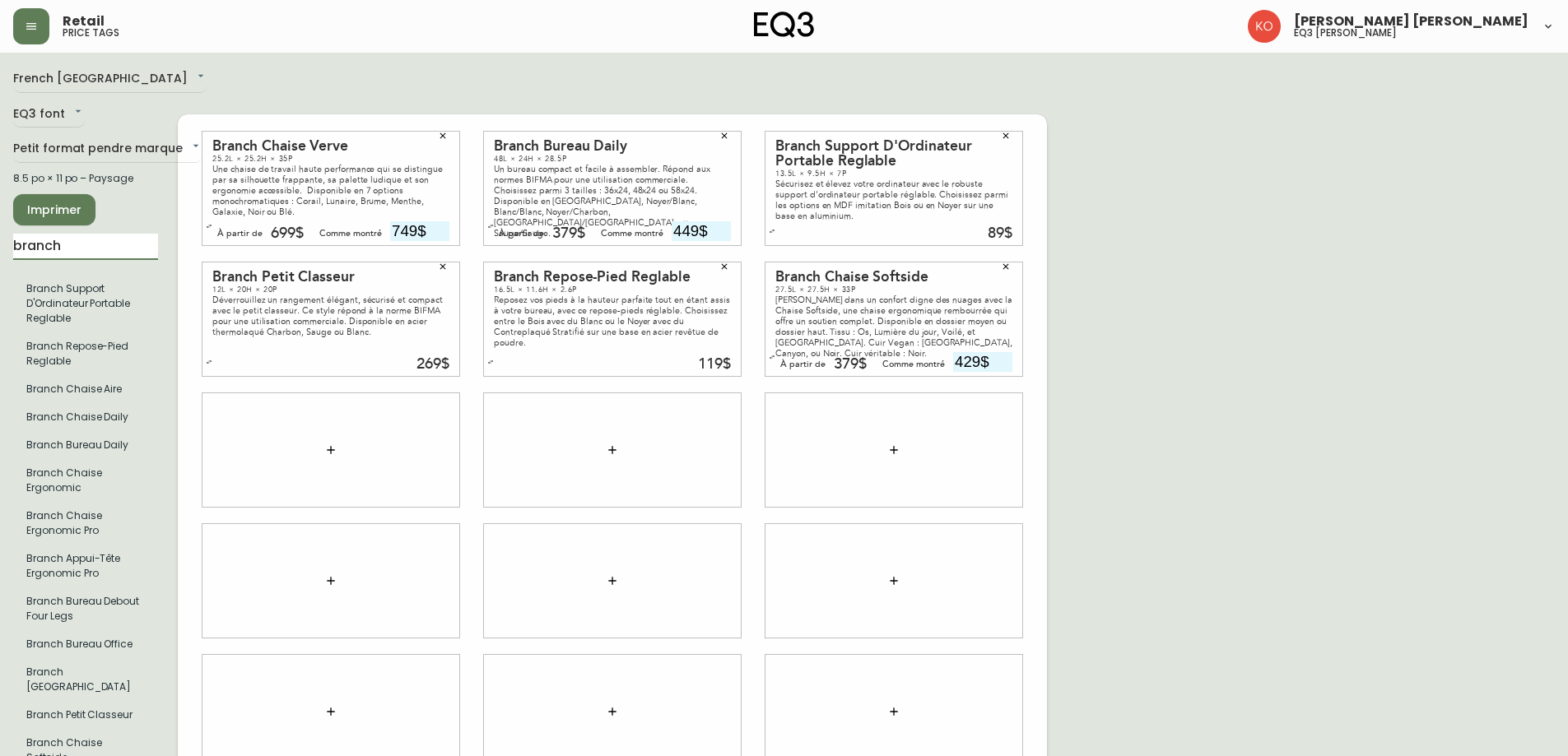
type input "branch"
click at [395, 93] on div "Branch Chaise Verve 25.2L × 25.2H × 35P Une chaise de travail haute performance…" at bounding box center [611, 450] width 869 height 769
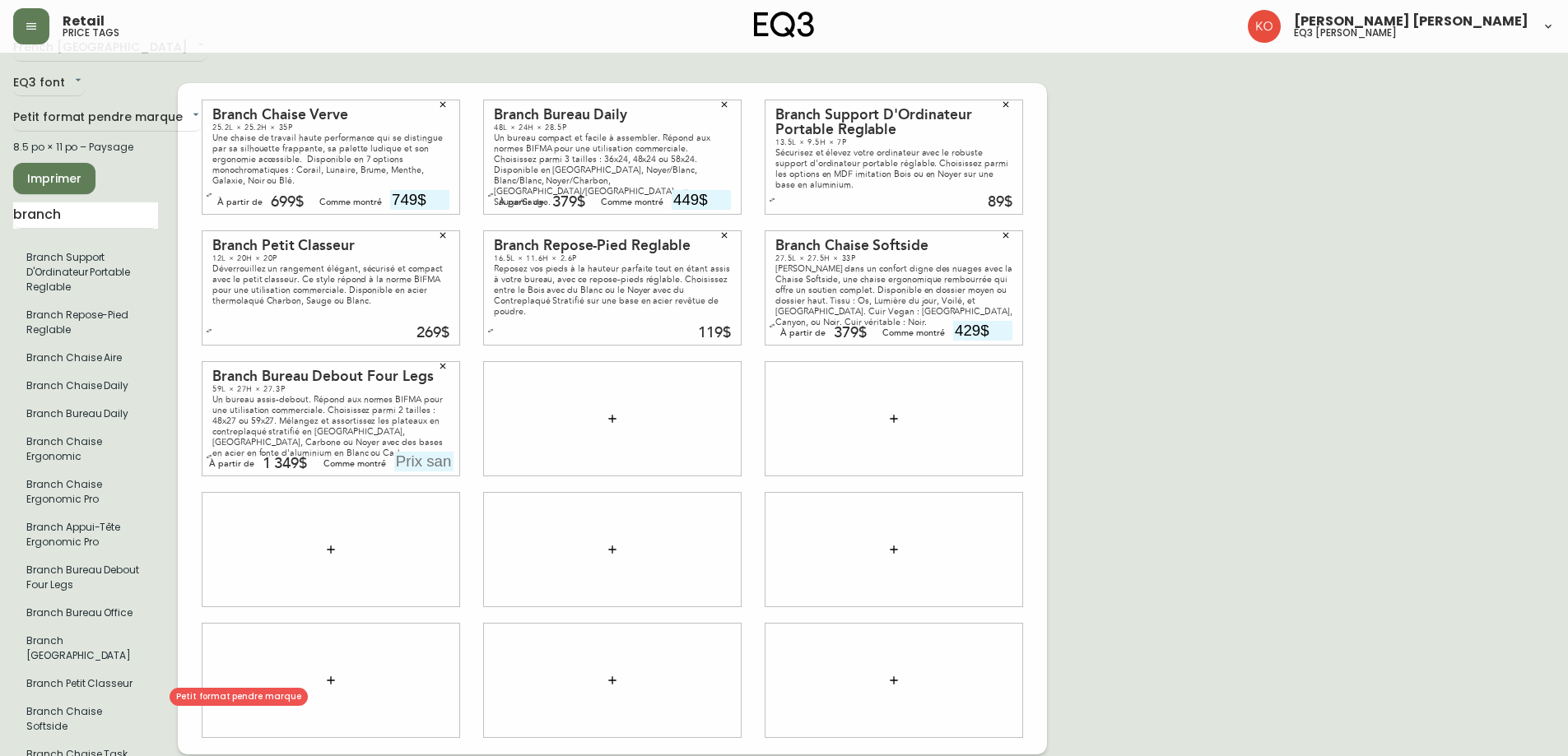
scroll to position [49, 0]
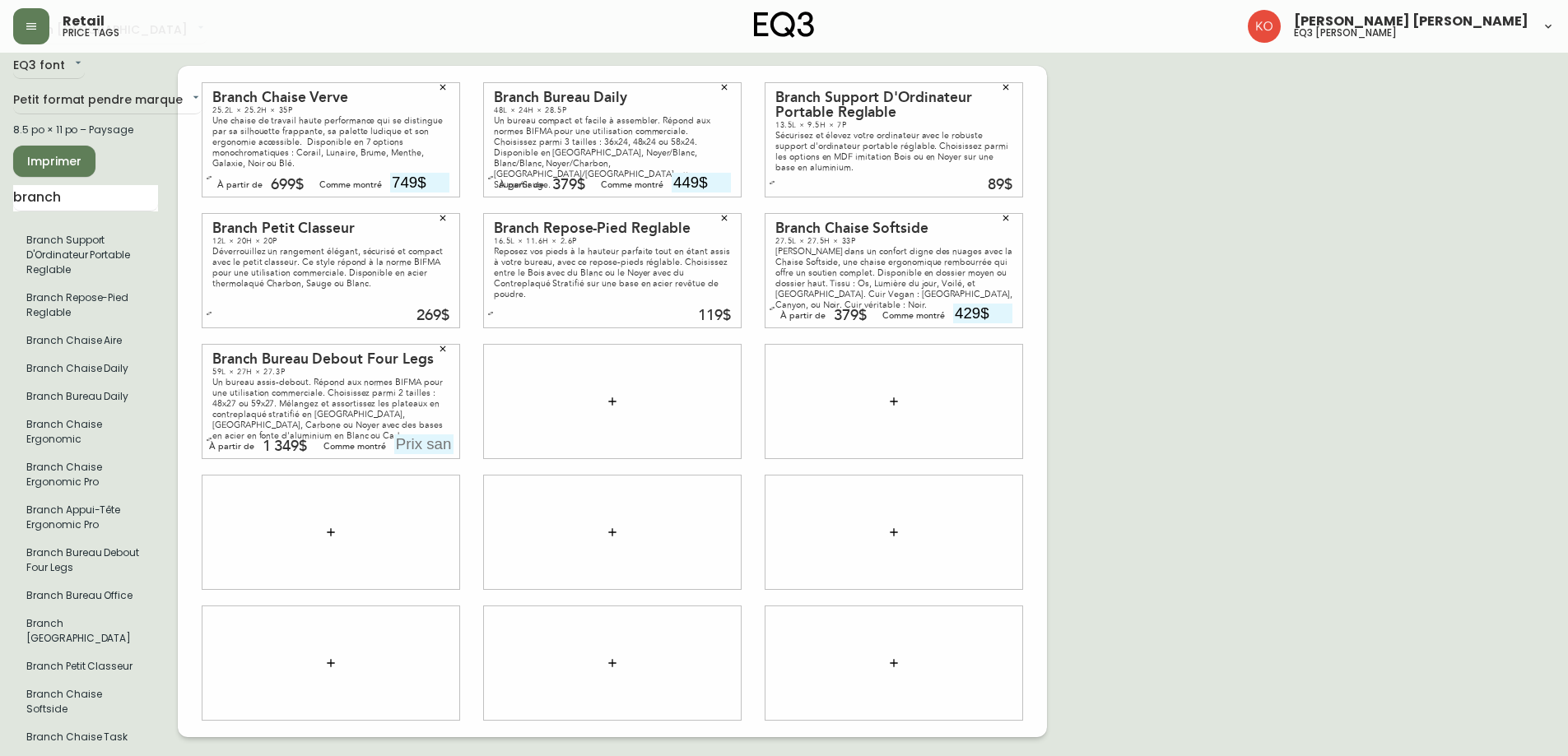
click at [397, 435] on input "text" at bounding box center [424, 445] width 59 height 20
click at [210, 437] on icon "button" at bounding box center [209, 439] width 6 height 6
click at [219, 522] on div at bounding box center [330, 533] width 257 height 113
click at [209, 441] on icon "button" at bounding box center [209, 444] width 6 height 6
click at [207, 431] on button "button" at bounding box center [209, 439] width 16 height 16
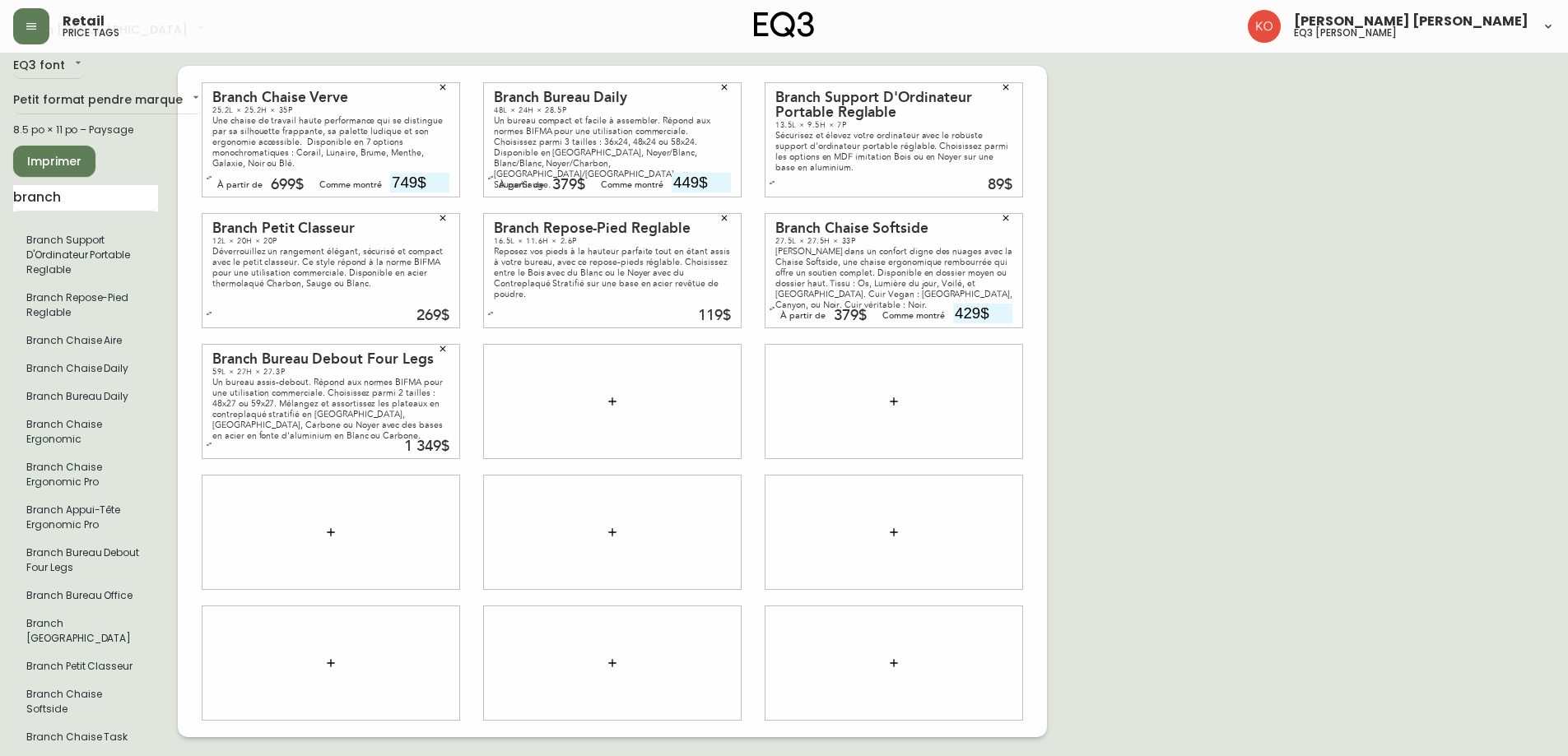
click at [1465, 261] on div "French [GEOGRAPHIC_DATA] fr_CA EQ3 font EQ3 Petit format pendre marque small 8.…" at bounding box center [784, 402] width 1541 height 769
click at [0, 200] on main "French [GEOGRAPHIC_DATA] fr_CA EQ3 font EQ3 Petit format pendre marque small 8.…" at bounding box center [784, 394] width 1568 height 782
click at [1252, 372] on div "French [GEOGRAPHIC_DATA] fr_CA EQ3 font EQ3 Petit format pendre marque small 8.…" at bounding box center [784, 402] width 1541 height 769
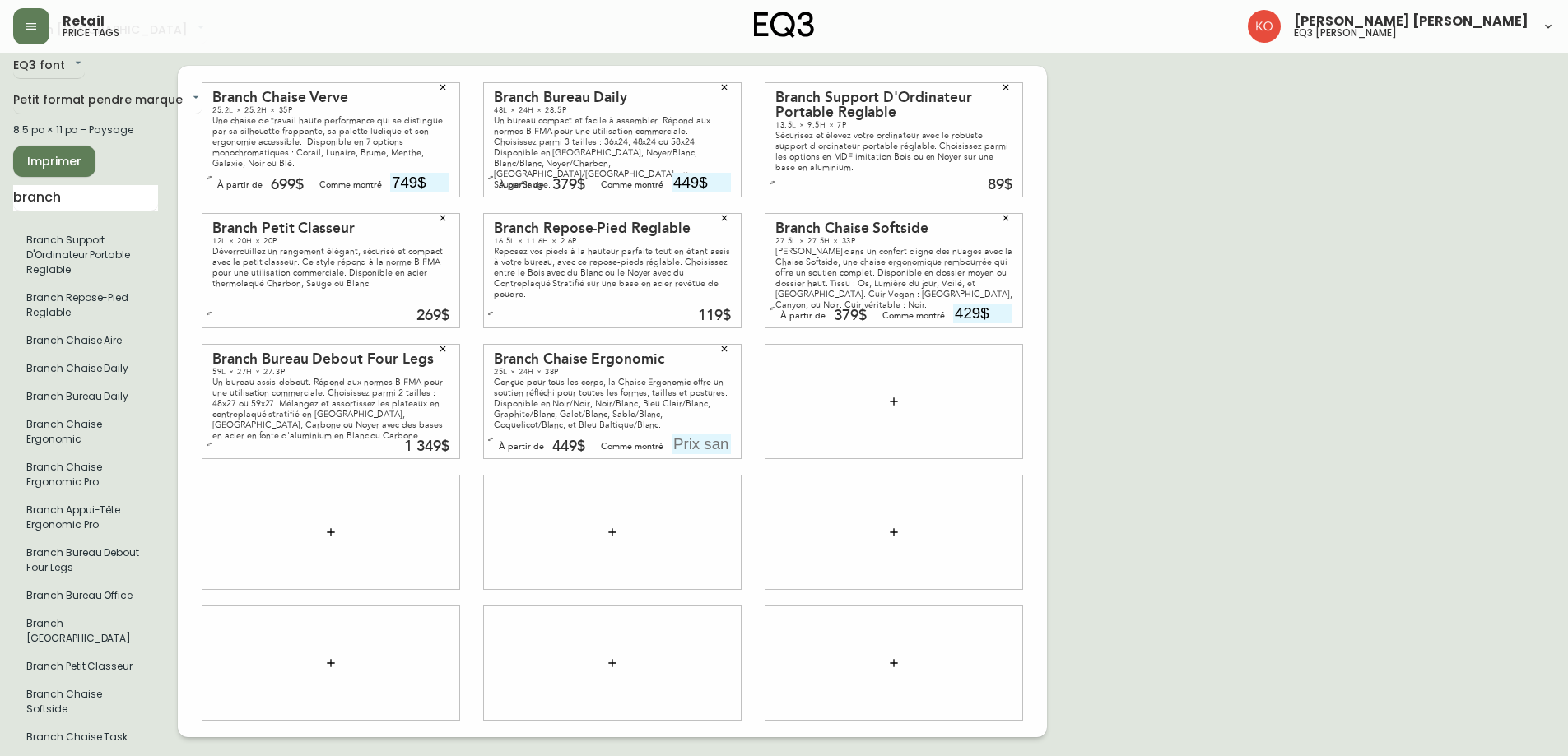
click at [689, 435] on input "text" at bounding box center [701, 445] width 59 height 20
click at [1111, 380] on div "French [GEOGRAPHIC_DATA] fr_CA EQ3 font EQ3 Petit format pendre marque small 8.…" at bounding box center [784, 402] width 1541 height 769
drag, startPoint x: 591, startPoint y: 348, endPoint x: 663, endPoint y: 352, distance: 72.1
click at [663, 352] on div "Branch Chaise Ergonomic 25L × 24H × 38P Conçue pour tous les corps, la Chaise E…" at bounding box center [612, 402] width 257 height 113
click at [672, 352] on div "Branch Chaise Ergonomic" at bounding box center [611, 360] width 237 height 15
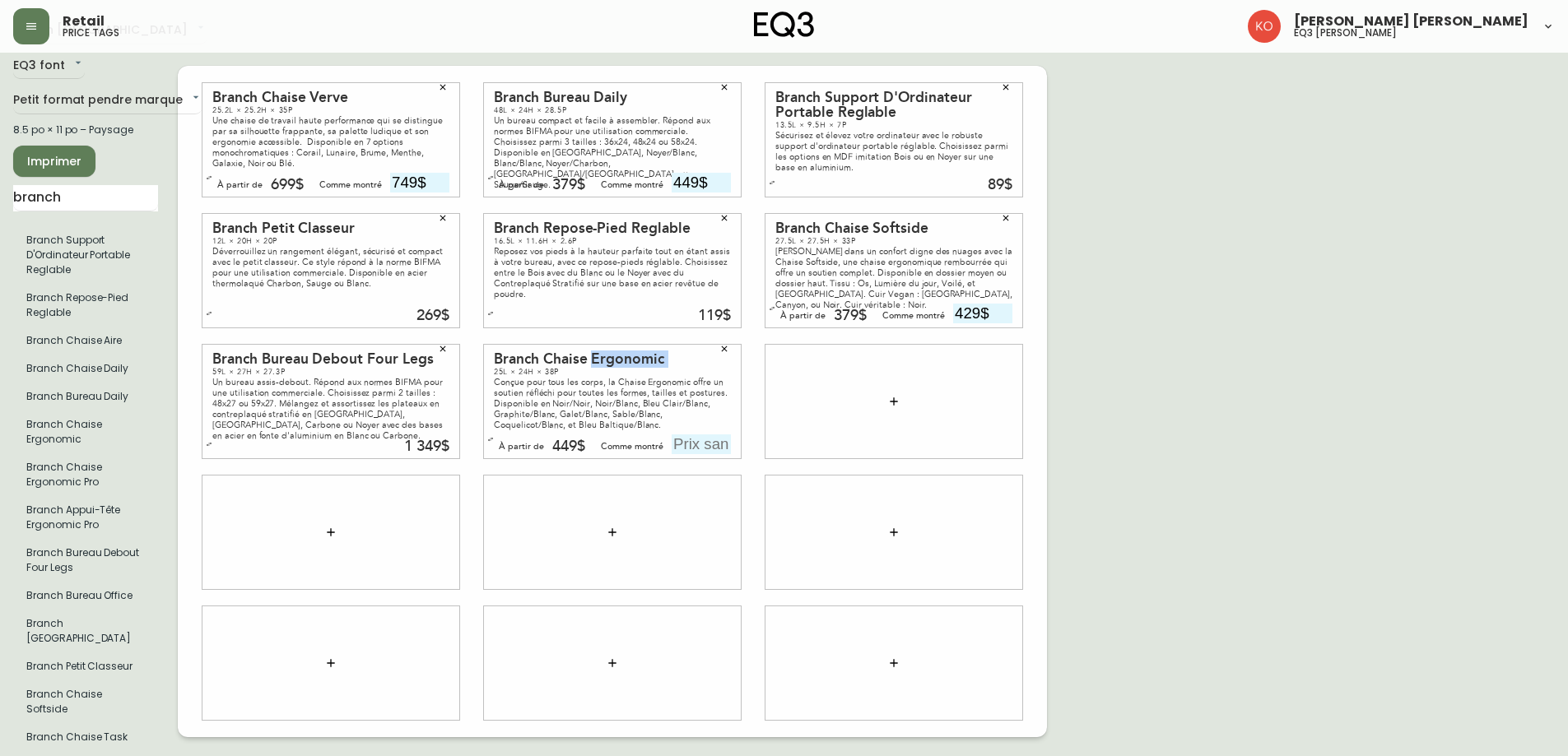
drag, startPoint x: 672, startPoint y: 343, endPoint x: 634, endPoint y: 339, distance: 38.2
click at [634, 352] on div "Branch Chaise Ergonomic" at bounding box center [611, 360] width 237 height 15
drag, startPoint x: 541, startPoint y: 340, endPoint x: 679, endPoint y: 343, distance: 138.0
click at [679, 352] on div "Branch Chaise Ergonomic" at bounding box center [611, 360] width 237 height 15
drag, startPoint x: 192, startPoint y: 497, endPoint x: 204, endPoint y: 493, distance: 12.6
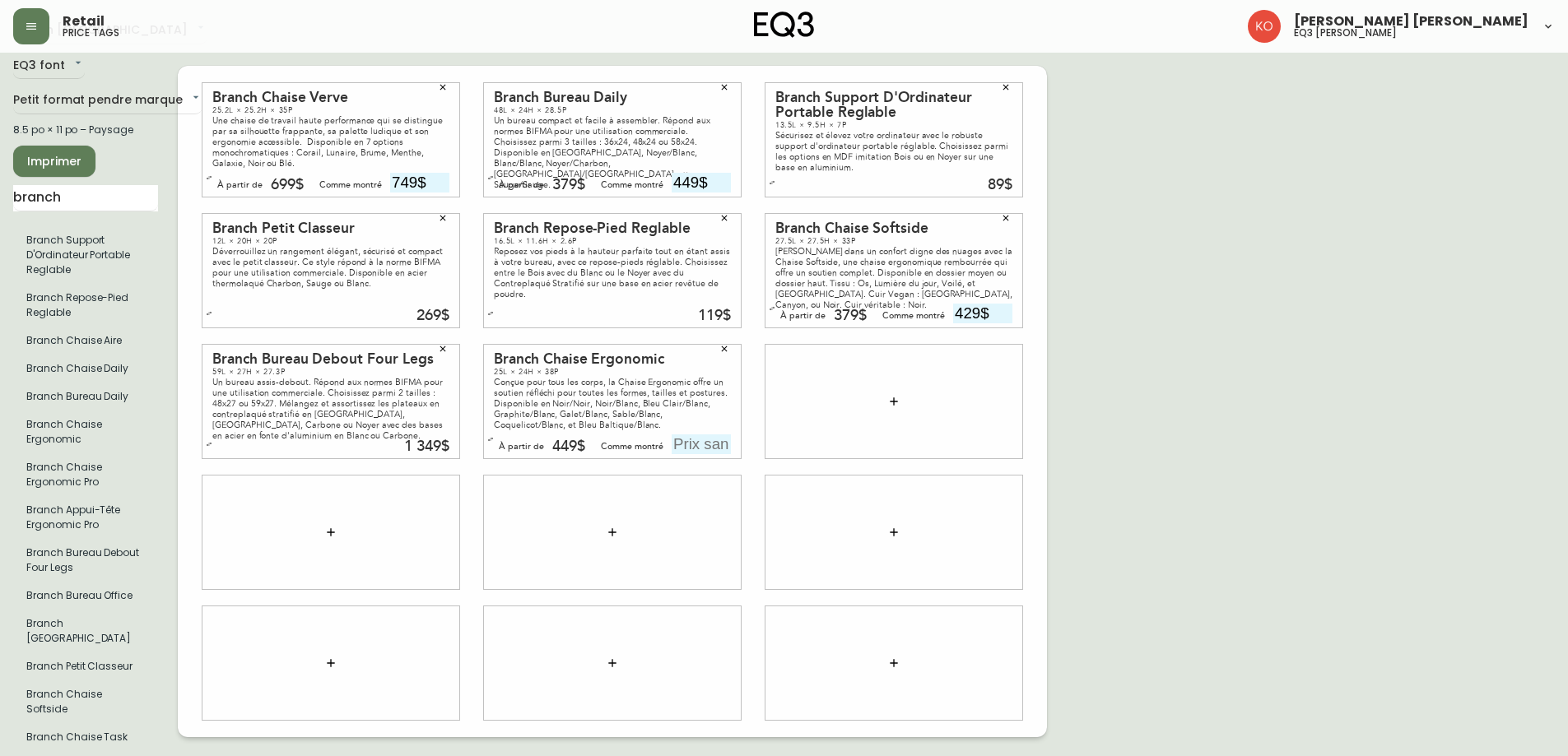
click at [191, 497] on div at bounding box center [331, 532] width 282 height 131
click at [687, 435] on input "text" at bounding box center [701, 445] width 59 height 20
click at [1080, 434] on div "French [GEOGRAPHIC_DATA] fr_CA EQ3 font EQ3 Petit format pendre marque small 8.…" at bounding box center [784, 402] width 1541 height 769
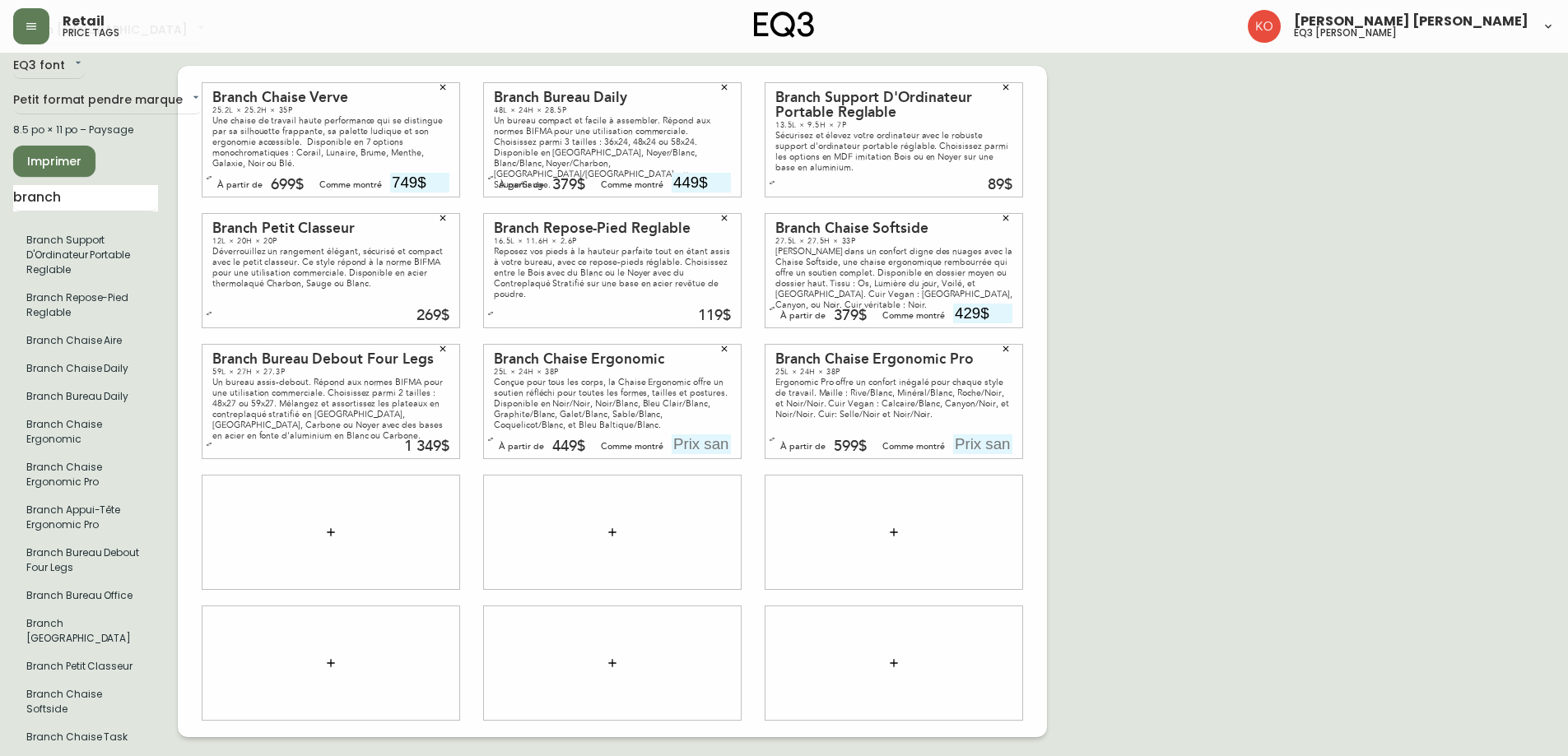
click at [723, 344] on icon "button" at bounding box center [724, 349] width 10 height 10
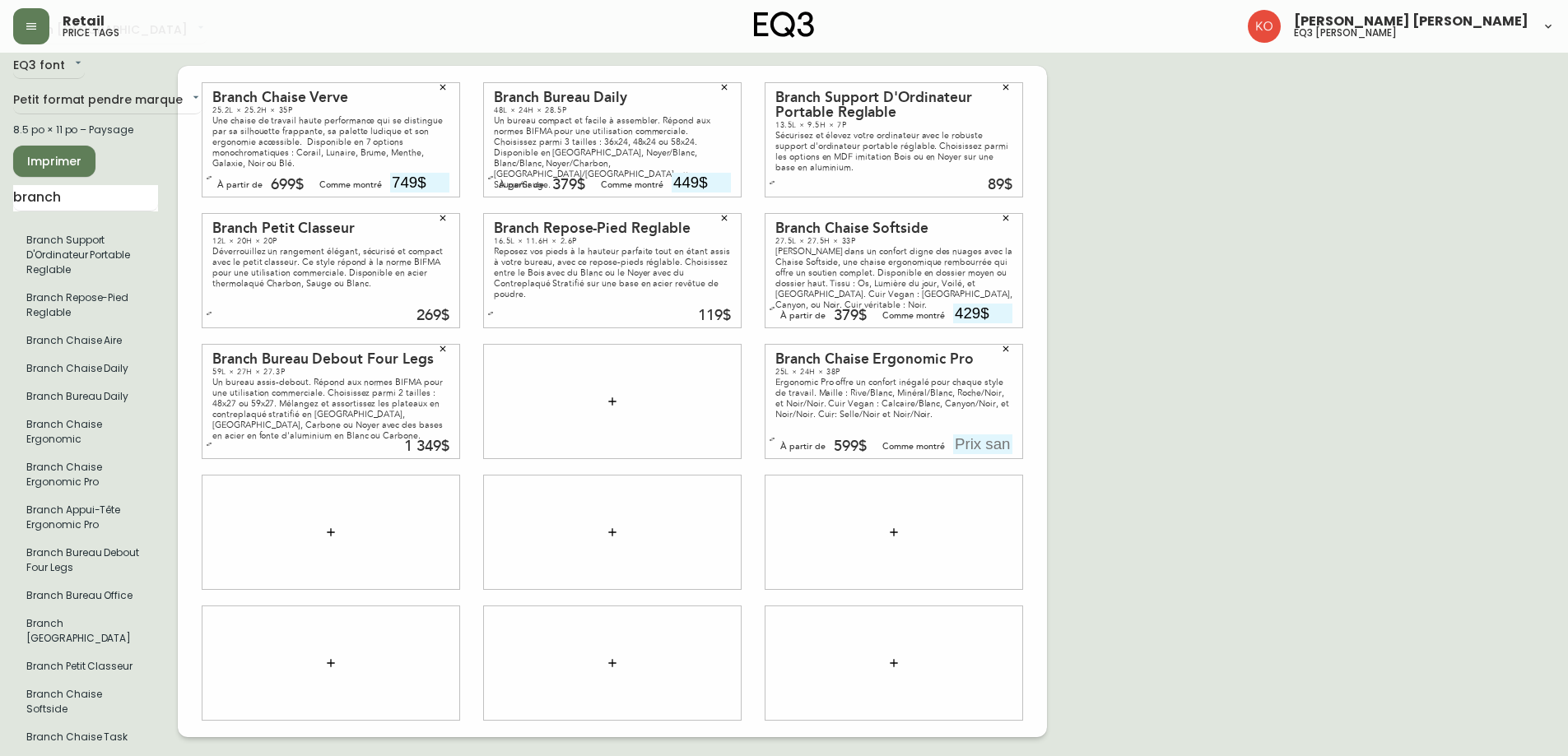
click at [776, 431] on button "button" at bounding box center [772, 439] width 16 height 16
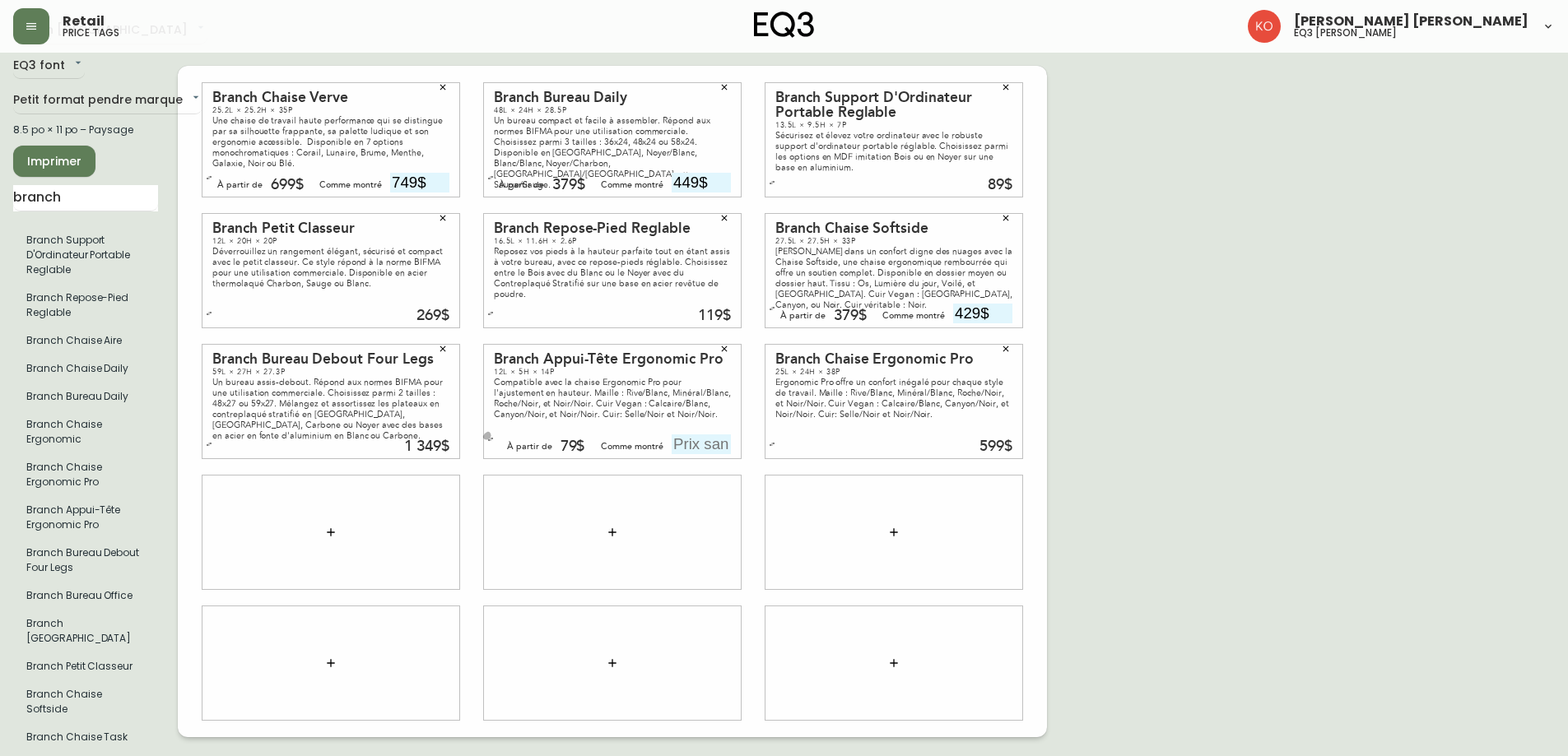
click at [489, 437] on icon "button" at bounding box center [490, 439] width 6 height 6
click at [1206, 451] on div "French [GEOGRAPHIC_DATA] fr_CA EQ3 font EQ3 Petit format pendre marque small 8.…" at bounding box center [784, 402] width 1541 height 769
click at [779, 437] on button "button" at bounding box center [772, 445] width 16 height 16
click at [1155, 385] on div "French [GEOGRAPHIC_DATA] fr_CA EQ3 font EQ3 Petit format pendre marque small 8.…" at bounding box center [784, 402] width 1541 height 769
click at [492, 437] on button "button" at bounding box center [491, 445] width 16 height 16
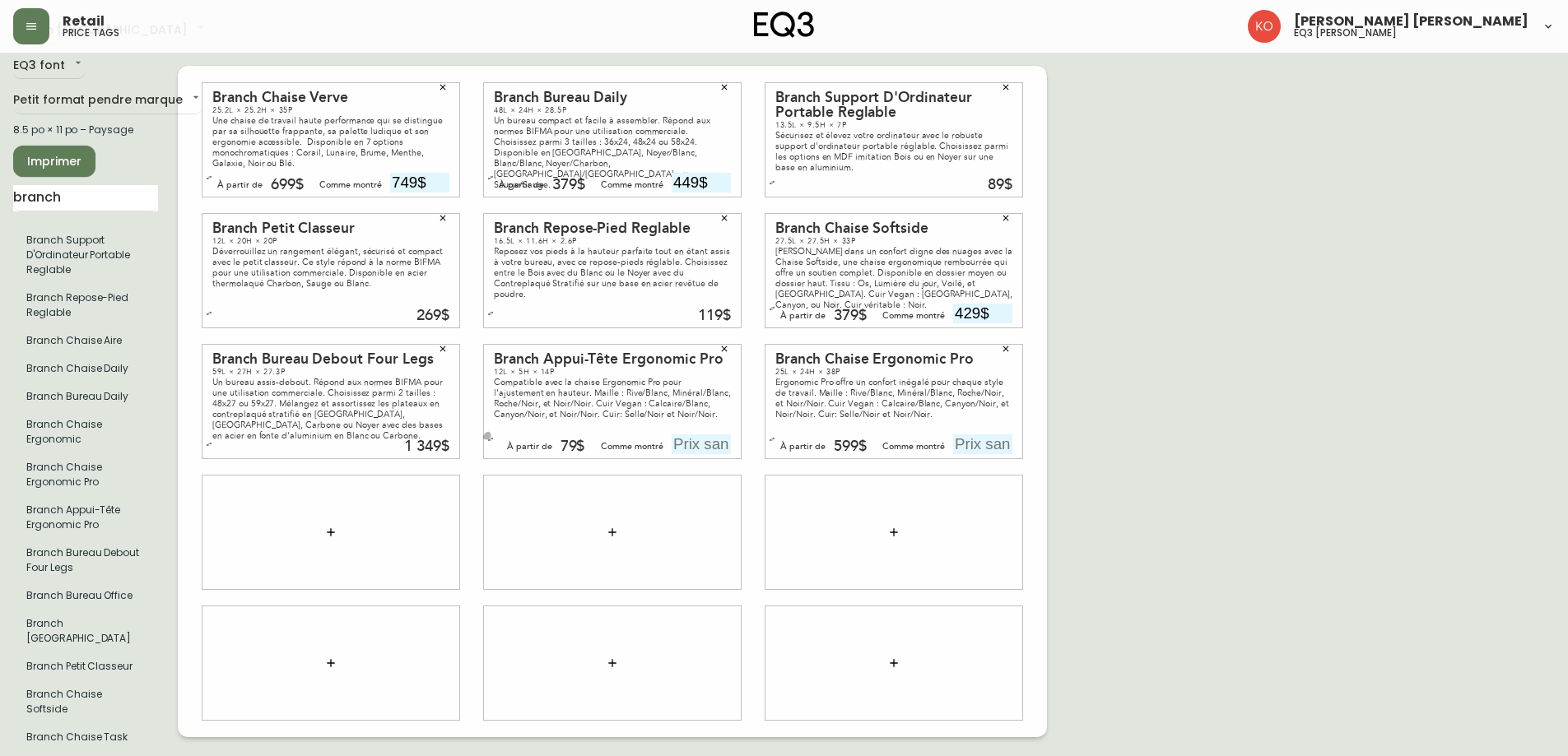
click at [493, 437] on icon "button" at bounding box center [490, 439] width 6 height 6
click at [767, 431] on button "button" at bounding box center [772, 439] width 16 height 16
click at [769, 441] on icon "button" at bounding box center [772, 444] width 6 height 6
click at [489, 443] on icon "button" at bounding box center [490, 445] width 5 height 4
click at [205, 437] on button "button" at bounding box center [209, 445] width 16 height 16
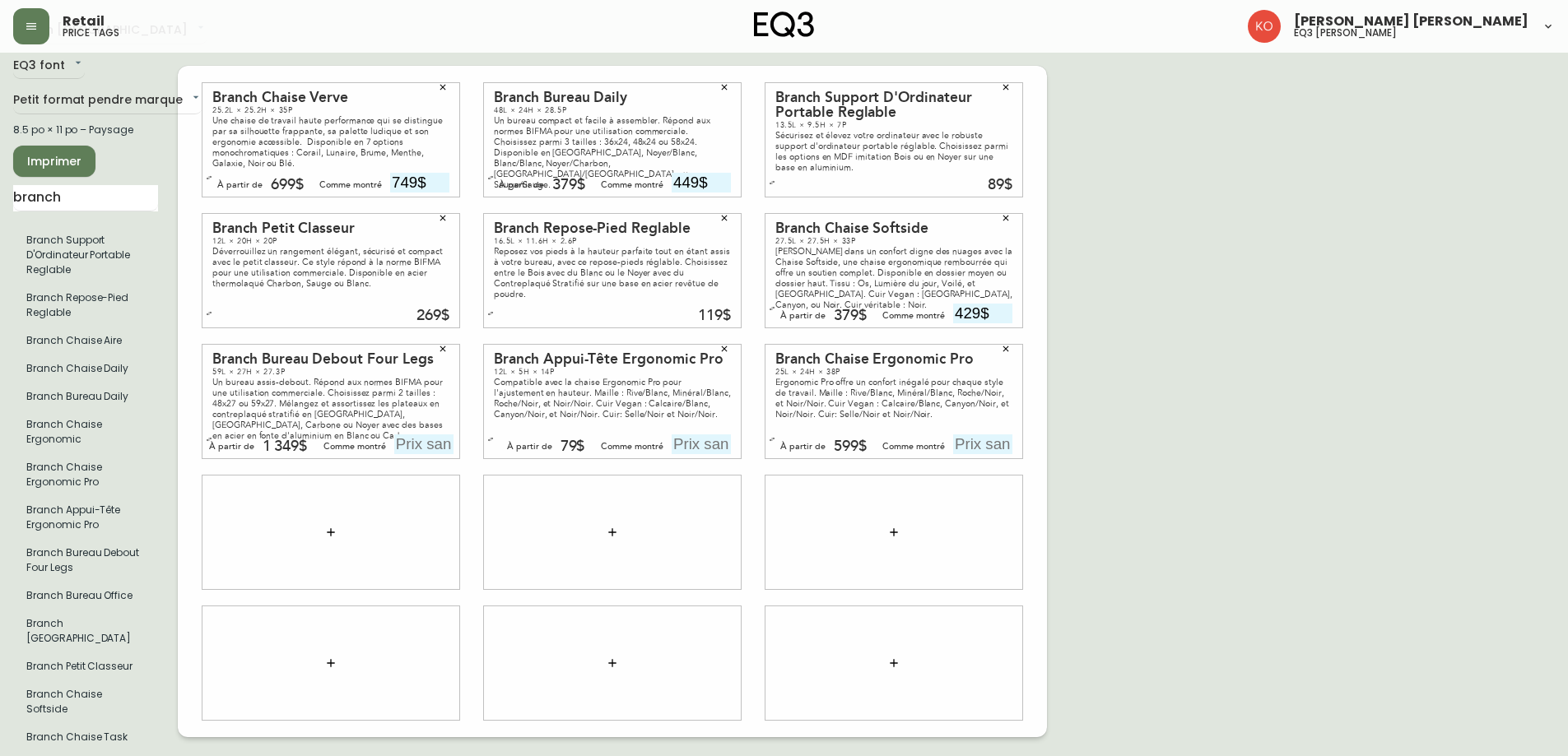
click at [768, 300] on button "button" at bounding box center [772, 308] width 16 height 16
click at [491, 306] on button "button" at bounding box center [491, 314] width 16 height 16
click at [778, 306] on button "button" at bounding box center [772, 314] width 16 height 16
click at [492, 307] on icon "button" at bounding box center [490, 308] width 5 height 4
click at [773, 179] on icon "button" at bounding box center [772, 182] width 6 height 6
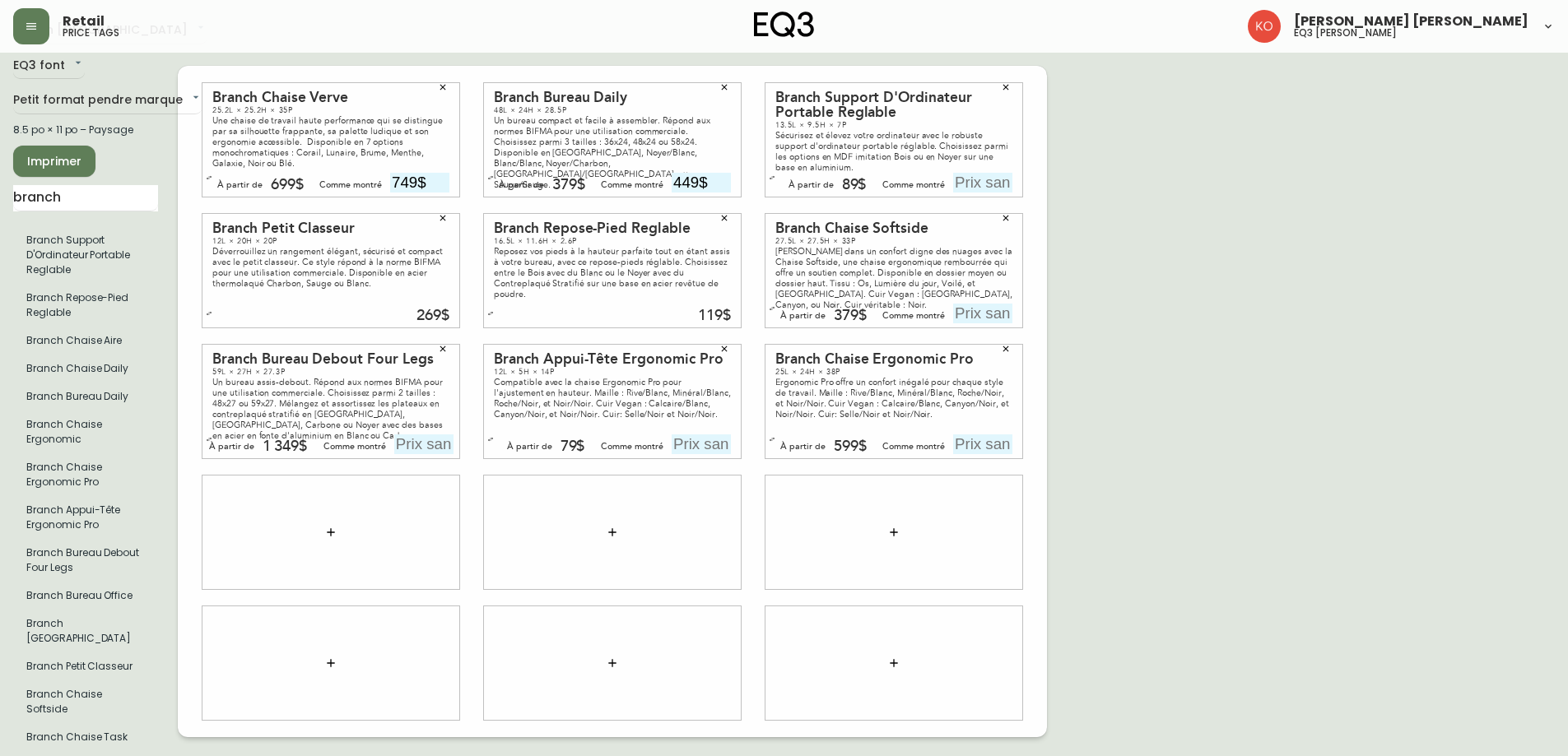
click at [491, 310] on icon "button" at bounding box center [490, 313] width 6 height 6
click at [1181, 437] on div "French [GEOGRAPHIC_DATA] fr_CA EQ3 font EQ3 Petit format pendre marque small 8.…" at bounding box center [784, 402] width 1541 height 769
click at [191, 521] on div at bounding box center [331, 532] width 282 height 131
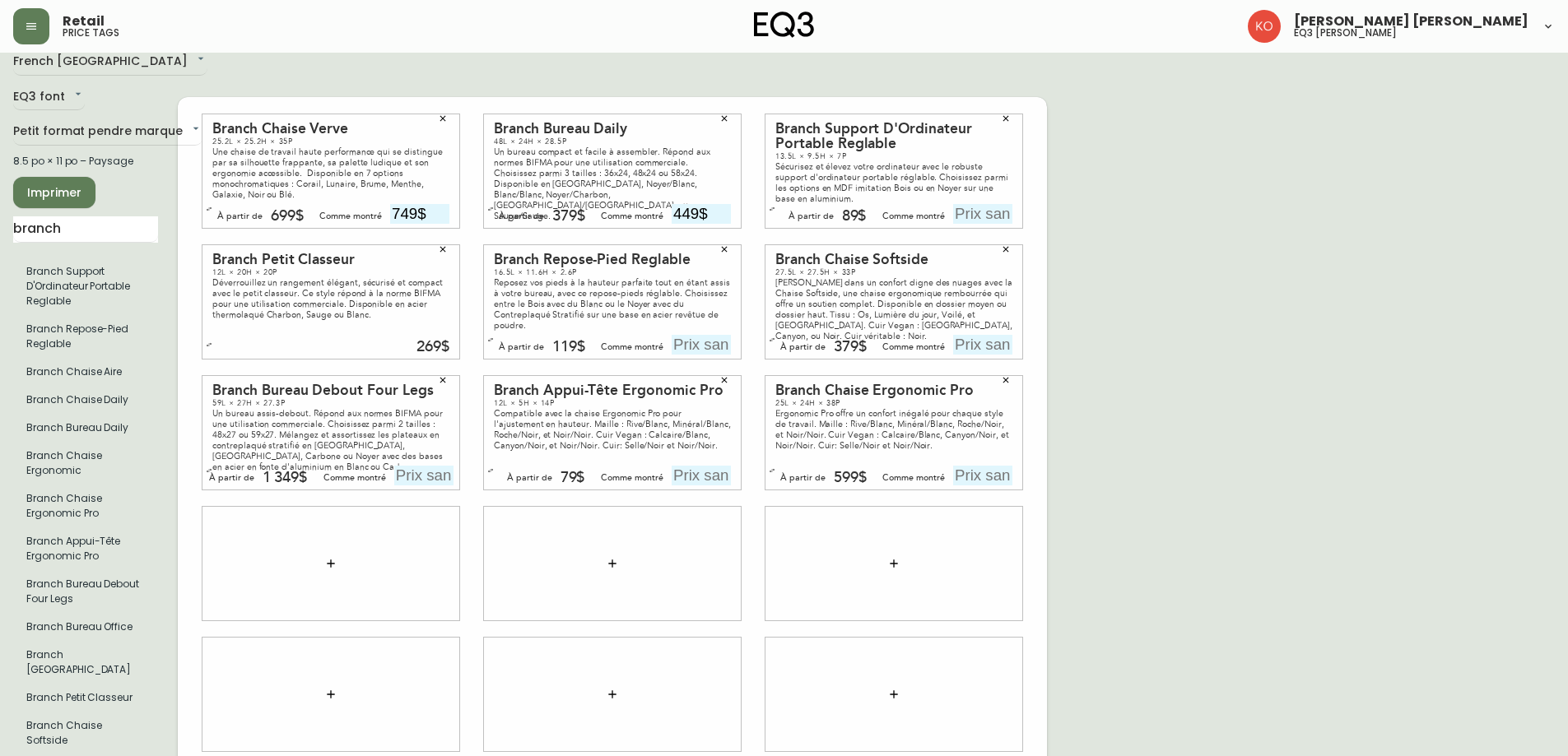
scroll to position [0, 0]
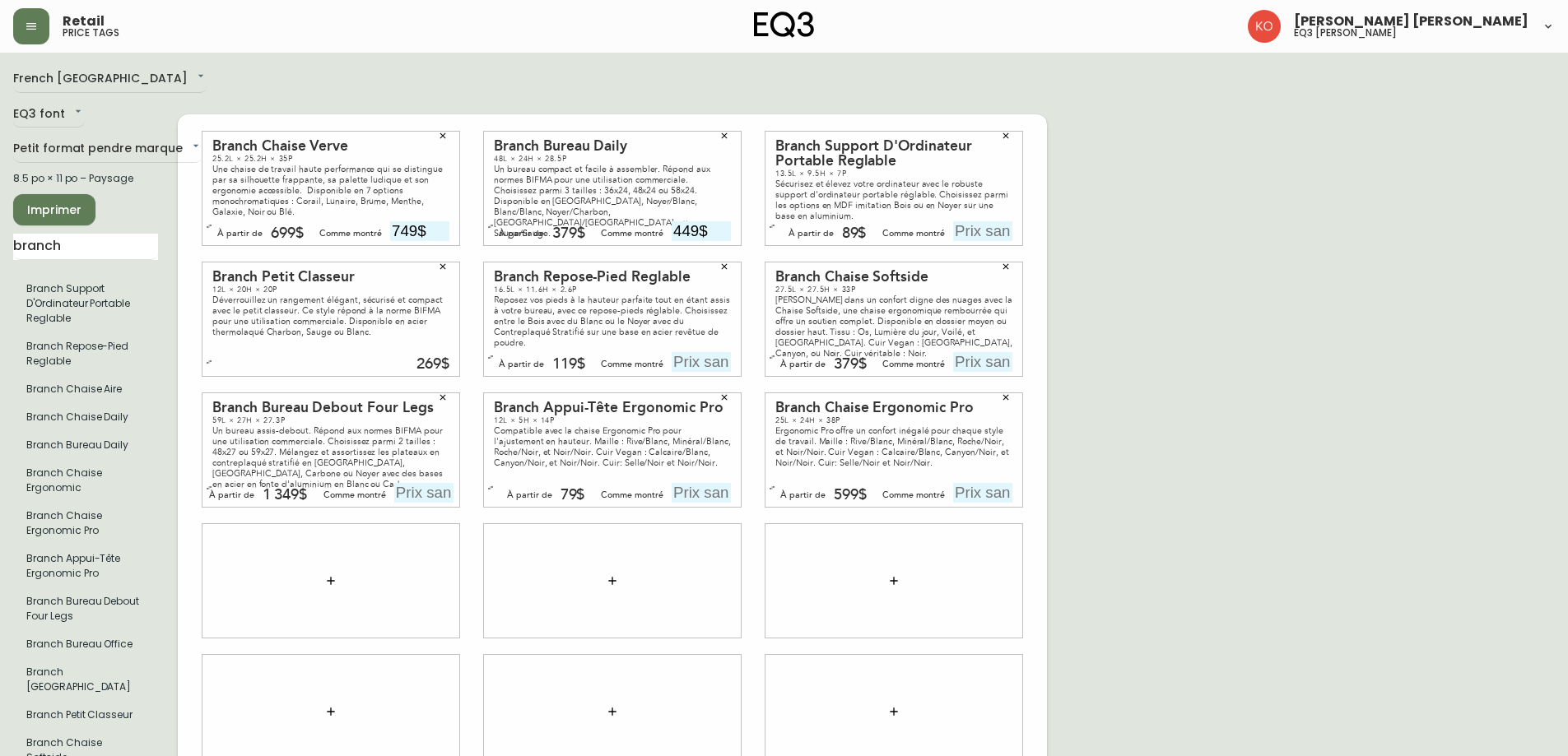
click at [1207, 226] on div "French [GEOGRAPHIC_DATA] fr_CA EQ3 font EQ3 Petit format pendre marque small 8.…" at bounding box center [784, 450] width 1541 height 769
click at [189, 589] on div "Branch Chaise Verve 25.2L × 25.2H × 35P Une chaise de travail haute performance…" at bounding box center [611, 450] width 869 height 672
click at [1169, 157] on div "French [GEOGRAPHIC_DATA] fr_CA EQ3 font EQ3 Petit format pendre marque small 8.…" at bounding box center [784, 450] width 1541 height 769
